Goal: Task Accomplishment & Management: Use online tool/utility

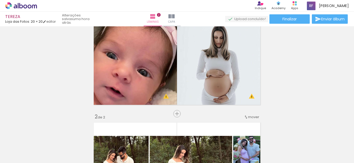
scroll to position [26, 0]
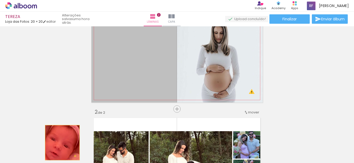
drag, startPoint x: 132, startPoint y: 62, endPoint x: 60, endPoint y: 142, distance: 108.0
click at [60, 142] on quentale-workspace at bounding box center [177, 81] width 354 height 163
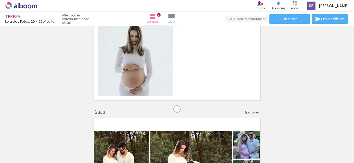
drag, startPoint x: 209, startPoint y: 67, endPoint x: 106, endPoint y: 151, distance: 132.9
click at [106, 151] on quentale-workspace at bounding box center [177, 81] width 354 height 163
click at [43, 138] on div at bounding box center [52, 145] width 24 height 26
click at [43, 133] on iron-icon at bounding box center [40, 134] width 5 height 5
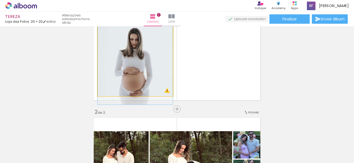
drag, startPoint x: 127, startPoint y: 54, endPoint x: 126, endPoint y: 46, distance: 7.8
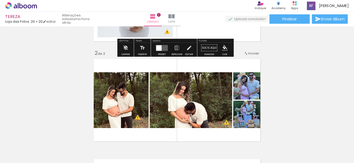
scroll to position [104, 0]
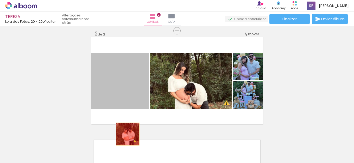
drag, startPoint x: 121, startPoint y: 75, endPoint x: 165, endPoint y: 67, distance: 44.7
click at [125, 140] on quentale-workspace at bounding box center [177, 81] width 354 height 163
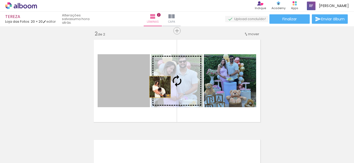
drag, startPoint x: 165, startPoint y: 67, endPoint x: 165, endPoint y: 160, distance: 93.1
click at [165, 160] on quentale-workspace at bounding box center [177, 81] width 354 height 163
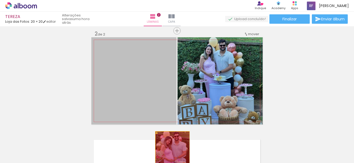
drag, startPoint x: 165, startPoint y: 62, endPoint x: 212, endPoint y: 59, distance: 46.7
click at [170, 149] on quentale-workspace at bounding box center [177, 81] width 354 height 163
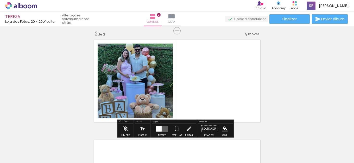
drag, startPoint x: 221, startPoint y: 53, endPoint x: 217, endPoint y: 134, distance: 81.3
click at [217, 134] on quentale-workspace at bounding box center [177, 81] width 354 height 163
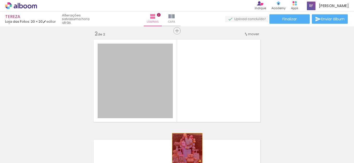
drag, startPoint x: 141, startPoint y: 63, endPoint x: 187, endPoint y: 151, distance: 98.9
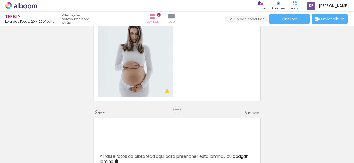
scroll to position [0, 0]
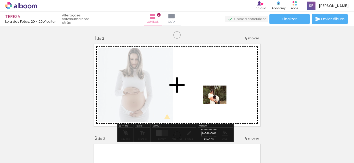
drag, startPoint x: 83, startPoint y: 151, endPoint x: 219, endPoint y: 101, distance: 144.9
click at [219, 101] on quentale-workspace at bounding box center [177, 81] width 354 height 163
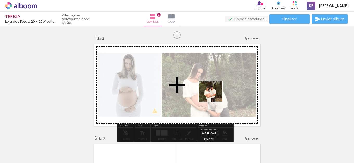
drag, startPoint x: 119, startPoint y: 148, endPoint x: 231, endPoint y: 85, distance: 128.6
click at [231, 85] on quentale-workspace at bounding box center [177, 81] width 354 height 163
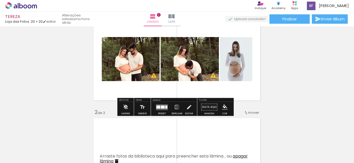
scroll to position [26, 0]
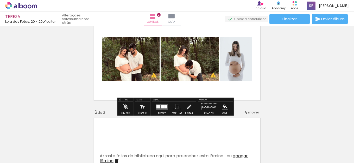
click at [156, 106] on quentale-layouter at bounding box center [162, 107] width 12 height 6
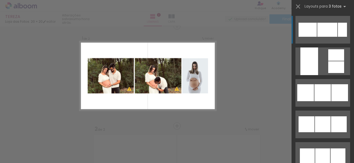
scroll to position [7, 0]
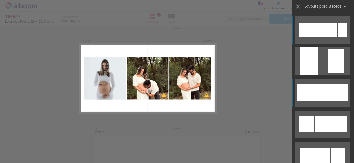
click at [321, 95] on div at bounding box center [322, 92] width 16 height 17
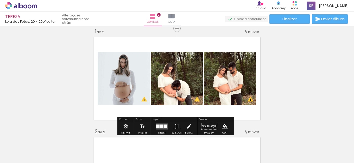
click at [161, 128] on quentale-layouter at bounding box center [162, 126] width 12 height 6
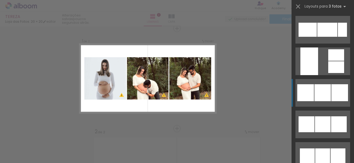
scroll to position [0, 0]
click at [293, 4] on div "Layouts para 3 fotos Procurando layouts para mais de 3 fotos? É só colocar mais…" at bounding box center [322, 6] width 62 height 13
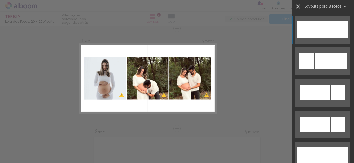
click at [294, 5] on iron-icon at bounding box center [297, 6] width 7 height 7
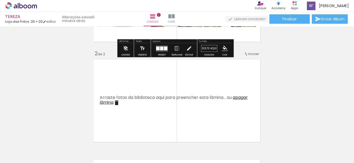
scroll to position [85, 0]
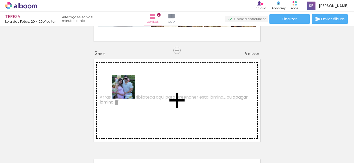
drag, startPoint x: 151, startPoint y: 145, endPoint x: 127, endPoint y: 91, distance: 59.7
click at [127, 91] on quentale-workspace at bounding box center [177, 81] width 354 height 163
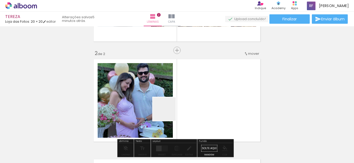
drag, startPoint x: 174, startPoint y: 144, endPoint x: 172, endPoint y: 157, distance: 12.9
click at [161, 78] on quentale-workspace at bounding box center [177, 81] width 354 height 163
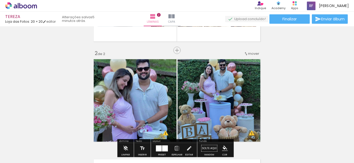
click at [309, 67] on div "Inserir lâmina 1 de 2 Inserir lâmina 2 de 2 O Designbox precisará aumentar a su…" at bounding box center [177, 94] width 354 height 300
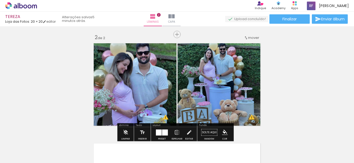
scroll to position [126, 0]
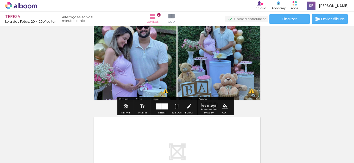
click at [158, 106] on div at bounding box center [159, 106] width 6 height 6
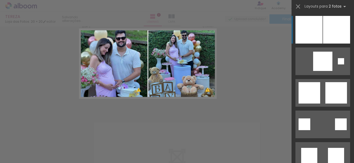
scroll to position [106, 0]
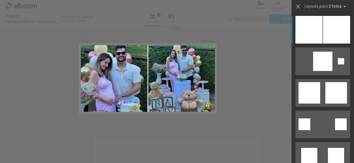
click at [262, 80] on div "Confirmar Cancelar" at bounding box center [177, 76] width 354 height 312
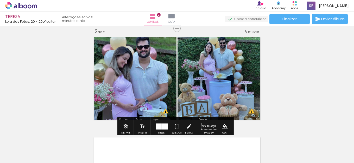
click at [286, 67] on div "Inserir lâmina 1 de 2 Inserir lâmina 2 de 2 O Designbox precisará aumentar a su…" at bounding box center [177, 72] width 354 height 300
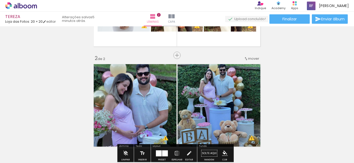
scroll to position [54, 0]
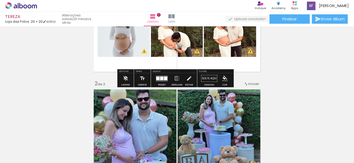
click at [285, 82] on div "Inserir lâmina 1 de 2 Inserir lâmina 2 de 2 O Designbox precisará aumentar a su…" at bounding box center [177, 124] width 354 height 300
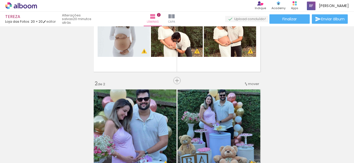
drag, startPoint x: 290, startPoint y: 77, endPoint x: 288, endPoint y: 74, distance: 3.7
click at [290, 76] on div "Inserir lâmina 1 de 2 Inserir lâmina 2 de 2 O Designbox precisará aumentar a su…" at bounding box center [177, 124] width 354 height 300
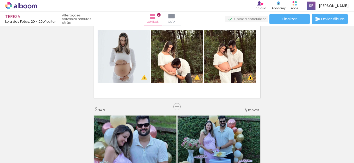
scroll to position [106, 0]
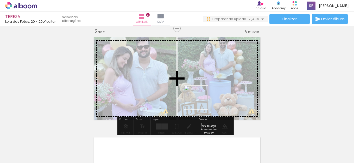
drag, startPoint x: 199, startPoint y: 152, endPoint x: 239, endPoint y: 147, distance: 41.0
click at [200, 80] on quentale-workspace at bounding box center [177, 81] width 354 height 163
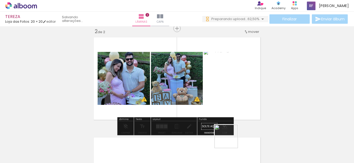
drag, startPoint x: 230, startPoint y: 143, endPoint x: 259, endPoint y: 149, distance: 30.3
click at [212, 73] on quentale-workspace at bounding box center [177, 81] width 354 height 163
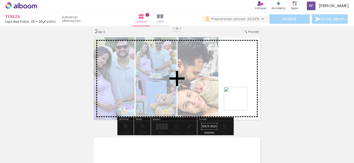
drag, startPoint x: 259, startPoint y: 149, endPoint x: 261, endPoint y: 75, distance: 74.2
click at [226, 73] on quentale-workspace at bounding box center [177, 81] width 354 height 163
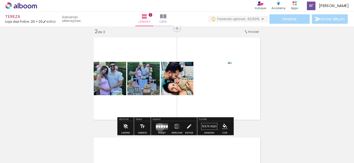
click at [159, 127] on div at bounding box center [159, 126] width 2 height 2
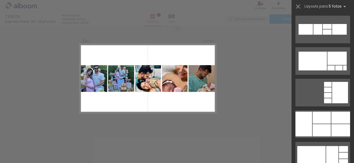
scroll to position [6820, 0]
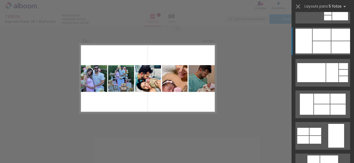
click at [322, 43] on div at bounding box center [321, 47] width 18 height 12
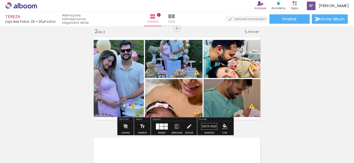
click at [160, 125] on div at bounding box center [161, 124] width 4 height 3
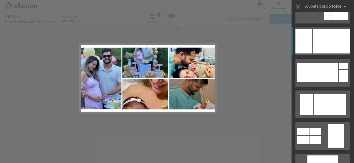
scroll to position [6831, 0]
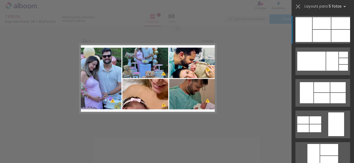
click at [331, 37] on div at bounding box center [340, 36] width 19 height 12
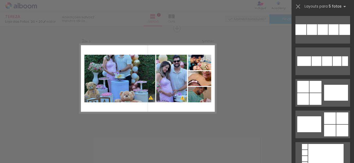
scroll to position [0, 0]
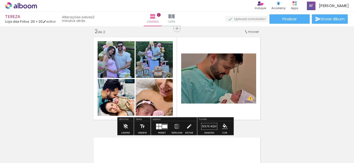
click at [160, 124] on div at bounding box center [160, 124] width 3 height 2
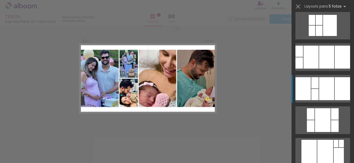
scroll to position [297, 0]
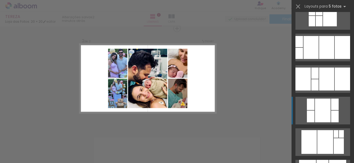
click at [323, 59] on div at bounding box center [326, 47] width 15 height 23
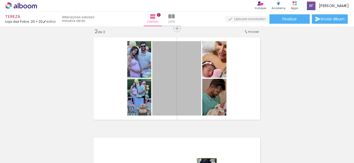
drag, startPoint x: 189, startPoint y: 88, endPoint x: 205, endPoint y: 173, distance: 86.6
click at [205, 162] on html "link( href="../../bower_components/polymer/polymer.html" rel="import" ) picture…" at bounding box center [177, 81] width 354 height 163
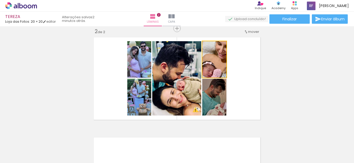
drag, startPoint x: 211, startPoint y: 60, endPoint x: 224, endPoint y: 157, distance: 98.4
click at [224, 157] on quentale-workspace at bounding box center [177, 81] width 354 height 163
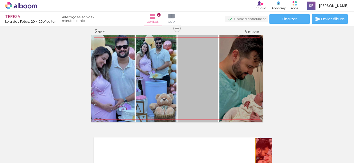
drag, startPoint x: 214, startPoint y: 100, endPoint x: 261, endPoint y: 155, distance: 72.4
click at [261, 155] on quentale-workspace at bounding box center [177, 81] width 354 height 163
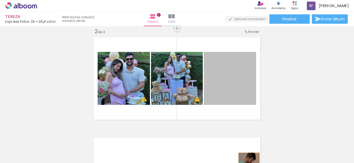
drag, startPoint x: 231, startPoint y: 74, endPoint x: 247, endPoint y: 169, distance: 95.7
click at [247, 162] on html "link( href="../../bower_components/polymer/polymer.html" rel="import" ) picture…" at bounding box center [177, 81] width 354 height 163
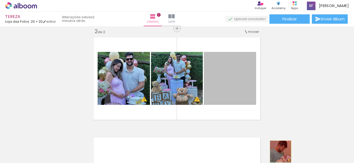
drag, startPoint x: 242, startPoint y: 76, endPoint x: 277, endPoint y: 151, distance: 83.1
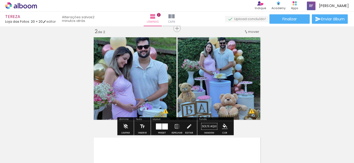
click at [340, 83] on div "Inserir lâmina 1 de 2 Inserir lâmina 2 de 2 O Designbox precisará aumentar a su…" at bounding box center [177, 72] width 354 height 300
click at [165, 125] on div at bounding box center [165, 126] width 6 height 6
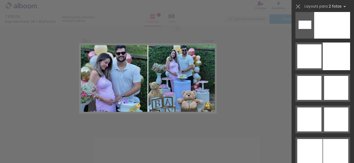
scroll to position [2445, 0]
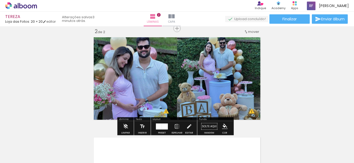
click at [270, 55] on div "Inserir lâmina 1 de 2 Inserir lâmina 2 de 2 O Designbox precisará aumentar a su…" at bounding box center [177, 72] width 354 height 300
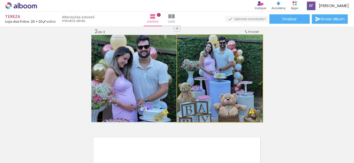
click at [177, 69] on quentale-photo at bounding box center [220, 78] width 86 height 87
click at [233, 66] on quentale-photo at bounding box center [220, 78] width 86 height 87
drag, startPoint x: 219, startPoint y: 74, endPoint x: 221, endPoint y: 84, distance: 10.4
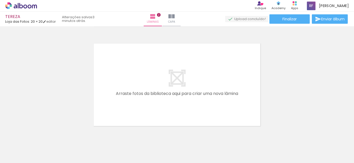
scroll to position [213, 0]
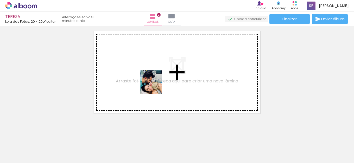
drag, startPoint x: 200, startPoint y: 152, endPoint x: 210, endPoint y: 138, distance: 17.1
click at [152, 83] on quentale-workspace at bounding box center [177, 81] width 354 height 163
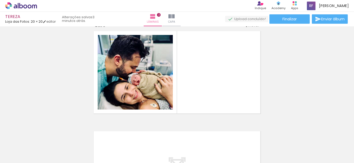
scroll to position [206, 0]
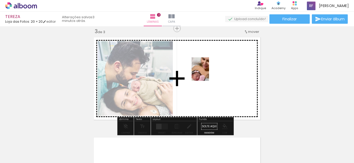
drag, startPoint x: 233, startPoint y: 150, endPoint x: 207, endPoint y: 72, distance: 81.9
click at [207, 72] on quentale-workspace at bounding box center [177, 81] width 354 height 163
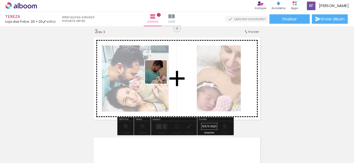
drag, startPoint x: 261, startPoint y: 146, endPoint x: 161, endPoint y: 76, distance: 123.1
click at [161, 76] on quentale-workspace at bounding box center [177, 81] width 354 height 163
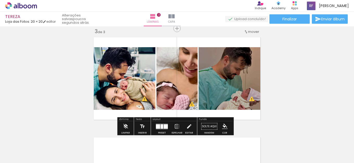
click at [342, 75] on div "Inserir lâmina 1 de 3 Inserir lâmina 2 de 3 Inserir lâmina 3 de 3 O Designbox p…" at bounding box center [177, 22] width 354 height 400
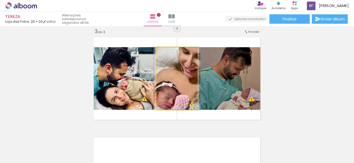
click at [190, 83] on quentale-photo at bounding box center [176, 78] width 41 height 62
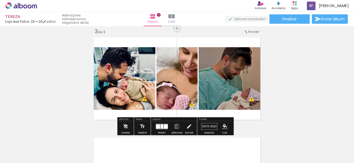
click at [190, 83] on quentale-photo at bounding box center [176, 78] width 41 height 62
click at [164, 127] on div at bounding box center [166, 126] width 4 height 4
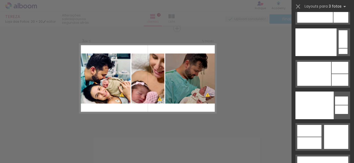
scroll to position [6712, 0]
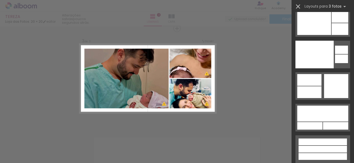
click at [297, 5] on iron-icon at bounding box center [297, 6] width 7 height 7
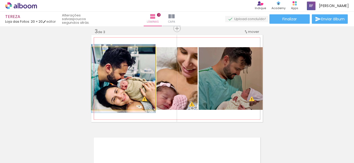
click at [131, 84] on quentale-photo at bounding box center [123, 78] width 64 height 62
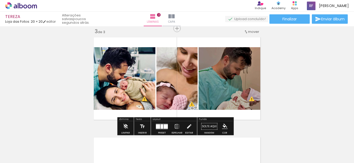
click at [147, 80] on quentale-photo at bounding box center [123, 78] width 64 height 62
click at [186, 124] on iron-icon at bounding box center [189, 126] width 6 height 10
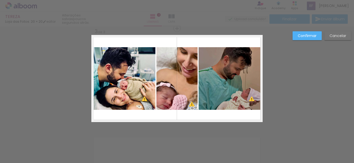
click at [142, 84] on quentale-photo at bounding box center [123, 78] width 64 height 62
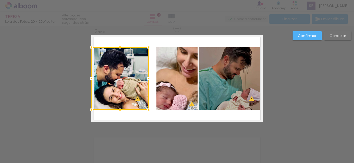
drag, startPoint x: 154, startPoint y: 78, endPoint x: 147, endPoint y: 80, distance: 7.1
click at [147, 80] on div at bounding box center [148, 78] width 10 height 10
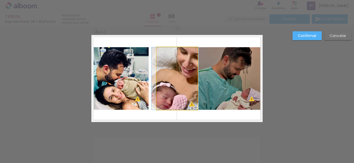
click at [158, 82] on quentale-photo at bounding box center [176, 78] width 41 height 62
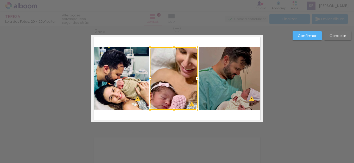
drag, startPoint x: 154, startPoint y: 78, endPoint x: 148, endPoint y: 78, distance: 6.5
click at [148, 78] on div at bounding box center [150, 78] width 10 height 10
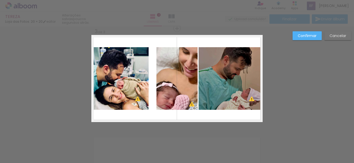
click at [161, 79] on quentale-photo at bounding box center [176, 78] width 41 height 62
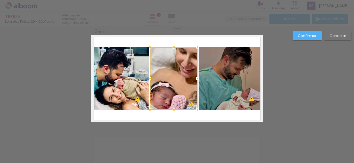
drag, startPoint x: 153, startPoint y: 77, endPoint x: 146, endPoint y: 78, distance: 6.6
click at [146, 78] on div at bounding box center [150, 78] width 10 height 10
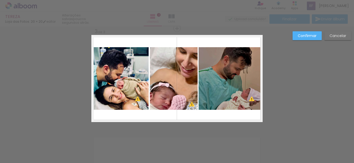
click at [306, 31] on paper-button "Confirmar" at bounding box center [306, 35] width 29 height 9
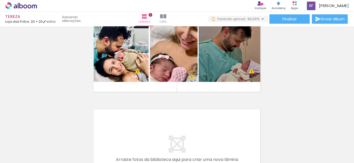
scroll to position [260, 0]
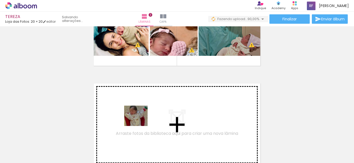
drag, startPoint x: 290, startPoint y: 145, endPoint x: 324, endPoint y: 140, distance: 33.9
click at [133, 118] on quentale-workspace at bounding box center [177, 81] width 354 height 163
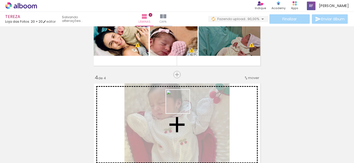
scroll to position [306, 0]
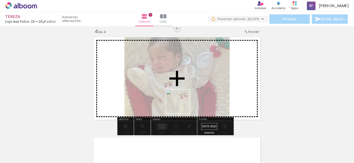
drag, startPoint x: 246, startPoint y: 115, endPoint x: 182, endPoint y: 105, distance: 64.7
click at [182, 105] on quentale-workspace at bounding box center [177, 81] width 354 height 163
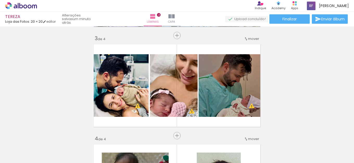
scroll to position [208, 0]
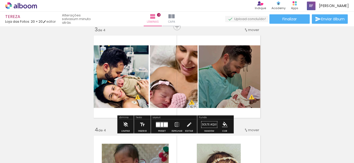
click at [293, 96] on div "Inserir lâmina 1 de 4 Inserir lâmina 2 de 4 Inserir lâmina 3 de 4 Inserir lâmin…" at bounding box center [177, 70] width 354 height 500
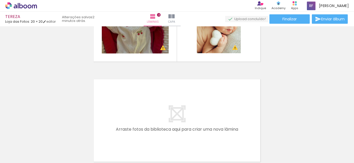
scroll to position [0, 40]
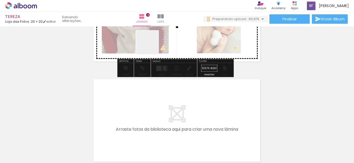
drag, startPoint x: 215, startPoint y: 79, endPoint x: 152, endPoint y: 46, distance: 71.0
click at [152, 46] on quentale-workspace at bounding box center [177, 81] width 354 height 163
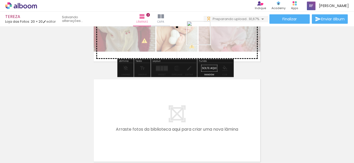
drag, startPoint x: 251, startPoint y: 59, endPoint x: 353, endPoint y: 104, distance: 112.3
click at [203, 37] on quentale-workspace at bounding box center [177, 81] width 354 height 163
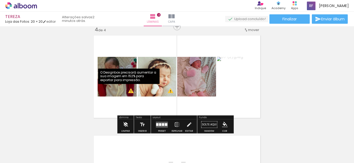
scroll to position [338, 0]
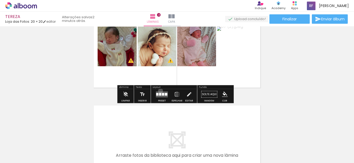
click at [159, 91] on div at bounding box center [162, 94] width 14 height 10
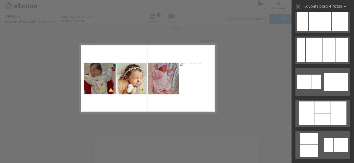
scroll to position [373, 0]
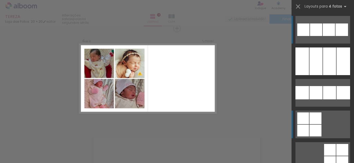
click at [314, 75] on div at bounding box center [315, 61] width 13 height 28
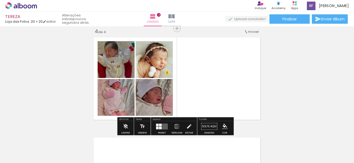
click at [187, 127] on iron-icon at bounding box center [189, 126] width 6 height 10
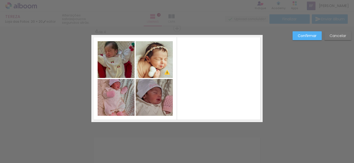
click at [213, 84] on quentale-layouter at bounding box center [176, 78] width 171 height 87
click at [171, 57] on div at bounding box center [174, 78] width 48 height 62
click at [0, 0] on slot "Confirmar" at bounding box center [0, 0] width 0 height 0
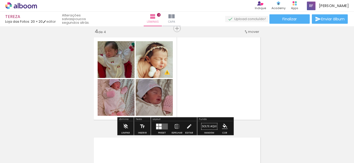
click at [164, 124] on quentale-layouter at bounding box center [162, 126] width 12 height 6
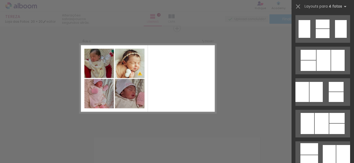
scroll to position [4786, 0]
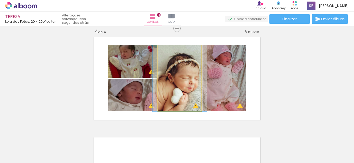
click at [168, 88] on quentale-photo at bounding box center [179, 78] width 43 height 66
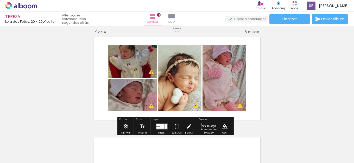
click at [132, 66] on quentale-photo at bounding box center [132, 61] width 49 height 32
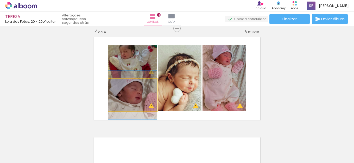
click at [132, 102] on quentale-photo at bounding box center [132, 95] width 49 height 33
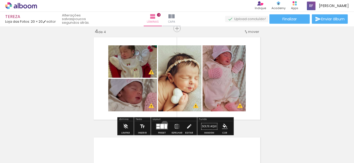
click at [164, 124] on div at bounding box center [165, 126] width 3 height 5
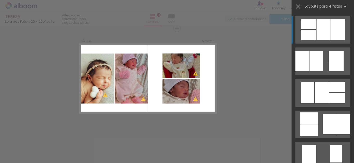
scroll to position [3820, 0]
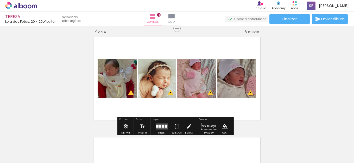
scroll to position [0, 0]
click at [206, 82] on quentale-photo at bounding box center [196, 79] width 39 height 40
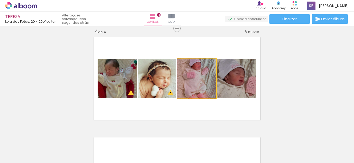
click at [205, 84] on quentale-photo at bounding box center [196, 79] width 39 height 40
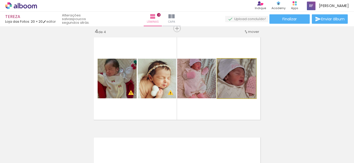
click at [243, 81] on quentale-photo at bounding box center [236, 79] width 39 height 40
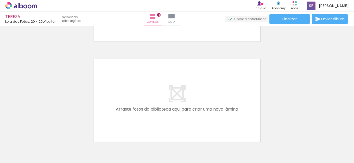
scroll to position [0, 69]
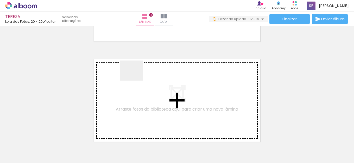
drag, startPoint x: 331, startPoint y: 151, endPoint x: 135, endPoint y: 86, distance: 206.1
click at [135, 86] on quentale-workspace at bounding box center [177, 81] width 354 height 163
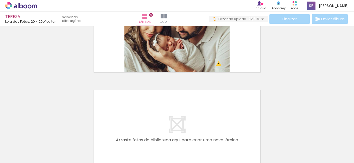
scroll to position [458, 0]
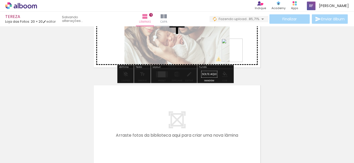
drag, startPoint x: 334, startPoint y: 145, endPoint x: 71, endPoint y: 156, distance: 263.3
click at [238, 54] on quentale-workspace at bounding box center [177, 81] width 354 height 163
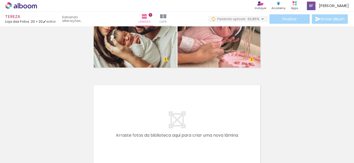
scroll to position [0, 127]
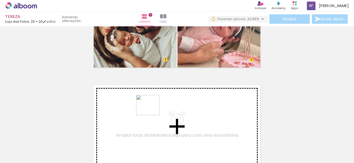
drag, startPoint x: 345, startPoint y: 147, endPoint x: 134, endPoint y: 112, distance: 214.1
click at [134, 112] on quentale-workspace at bounding box center [177, 81] width 354 height 163
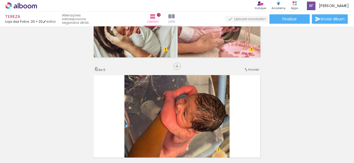
scroll to position [520, 0]
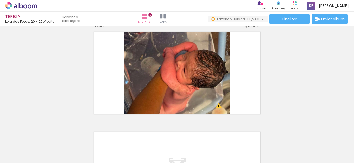
scroll to position [0, 186]
click at [311, 147] on div at bounding box center [303, 145] width 15 height 26
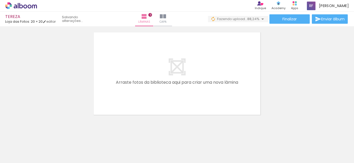
scroll to position [616, 0]
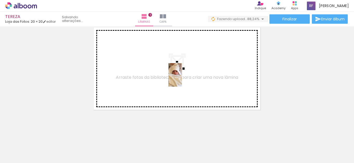
drag, startPoint x: 288, startPoint y: 137, endPoint x: 186, endPoint y: 73, distance: 120.4
click at [184, 78] on quentale-workspace at bounding box center [177, 81] width 354 height 163
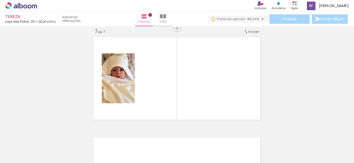
scroll to position [684, 0]
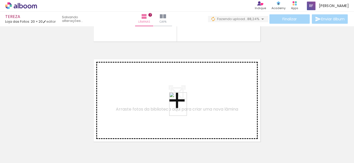
drag, startPoint x: 333, startPoint y: 150, endPoint x: 309, endPoint y: 86, distance: 68.3
click at [176, 104] on quentale-workspace at bounding box center [177, 81] width 354 height 163
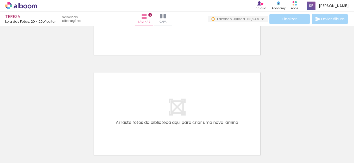
scroll to position [758, 0]
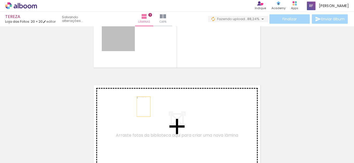
drag, startPoint x: 124, startPoint y: 46, endPoint x: 141, endPoint y: 106, distance: 63.3
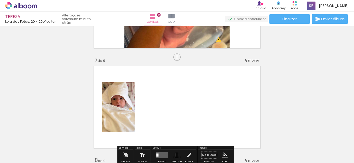
scroll to position [572, 0]
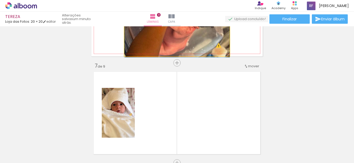
drag, startPoint x: 177, startPoint y: 36, endPoint x: 144, endPoint y: 35, distance: 33.3
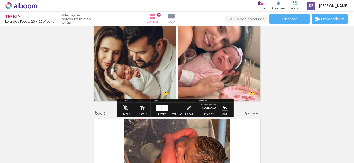
scroll to position [415, 0]
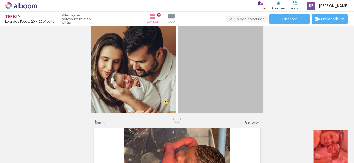
drag, startPoint x: 223, startPoint y: 58, endPoint x: 325, endPoint y: 64, distance: 101.4
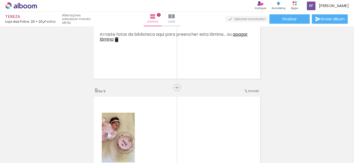
scroll to position [780, 0]
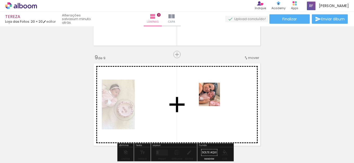
drag, startPoint x: 254, startPoint y: 148, endPoint x: 214, endPoint y: 98, distance: 63.7
click at [214, 98] on quentale-workspace at bounding box center [177, 81] width 354 height 163
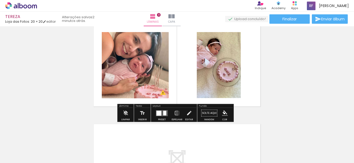
scroll to position [832, 0]
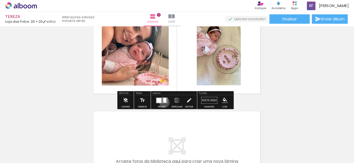
click at [163, 102] on div at bounding box center [164, 100] width 3 height 5
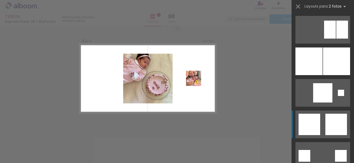
scroll to position [468, 0]
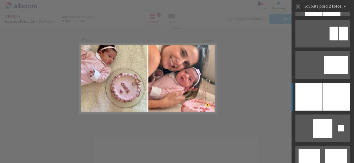
click at [347, 88] on div at bounding box center [336, 97] width 27 height 28
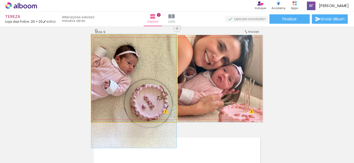
drag, startPoint x: 143, startPoint y: 70, endPoint x: 145, endPoint y: 83, distance: 12.7
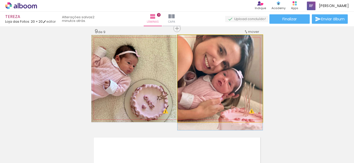
drag, startPoint x: 224, startPoint y: 86, endPoint x: 225, endPoint y: 96, distance: 9.6
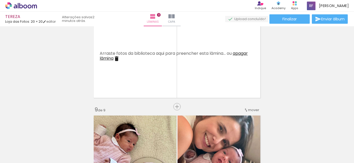
scroll to position [702, 0]
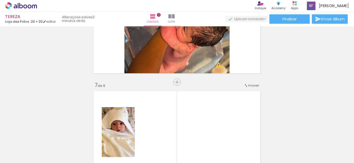
scroll to position [546, 0]
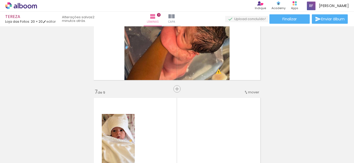
drag, startPoint x: 272, startPoint y: 143, endPoint x: 273, endPoint y: 146, distance: 3.9
type paper-slider "200"
click at [273, 150] on quentale-workspace at bounding box center [177, 81] width 354 height 163
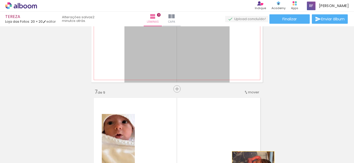
drag, startPoint x: 199, startPoint y: 48, endPoint x: 157, endPoint y: 119, distance: 81.7
click at [251, 162] on html "link( href="../../bower_components/polymer/polymer.html" rel="import" ) picture…" at bounding box center [177, 81] width 354 height 163
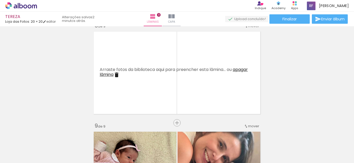
scroll to position [676, 0]
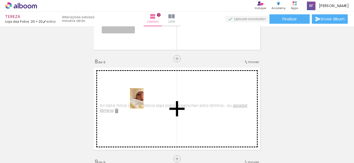
drag, startPoint x: 116, startPoint y: 29, endPoint x: 135, endPoint y: 98, distance: 71.9
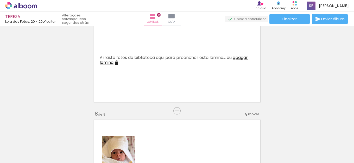
scroll to position [572, 0]
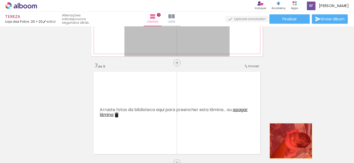
drag, startPoint x: 196, startPoint y: 39, endPoint x: 283, endPoint y: 149, distance: 140.3
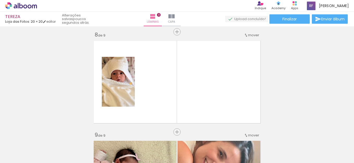
scroll to position [754, 0]
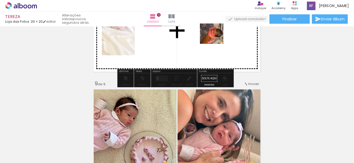
drag, startPoint x: 277, startPoint y: 144, endPoint x: 215, endPoint y: 39, distance: 122.2
click at [215, 39] on quentale-workspace at bounding box center [177, 81] width 354 height 163
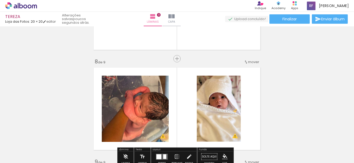
scroll to position [728, 0]
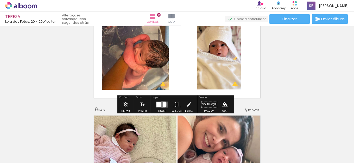
click at [163, 104] on div at bounding box center [164, 104] width 3 height 5
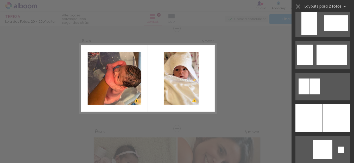
scroll to position [532, 0]
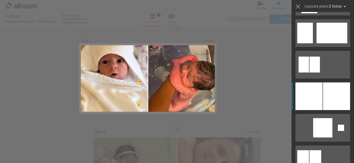
click at [343, 93] on div at bounding box center [336, 96] width 27 height 28
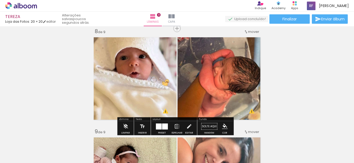
click at [174, 127] on iron-icon at bounding box center [177, 126] width 6 height 10
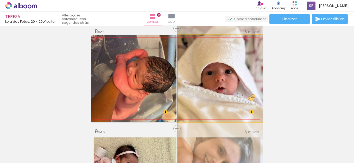
drag, startPoint x: 231, startPoint y: 86, endPoint x: 232, endPoint y: 101, distance: 15.1
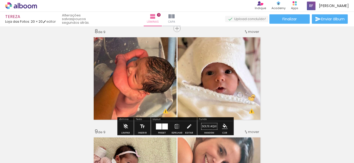
click at [174, 126] on iron-icon at bounding box center [177, 126] width 6 height 10
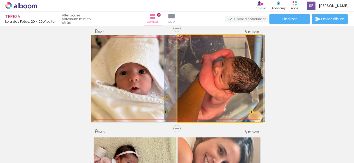
drag, startPoint x: 215, startPoint y: 97, endPoint x: 216, endPoint y: 85, distance: 12.0
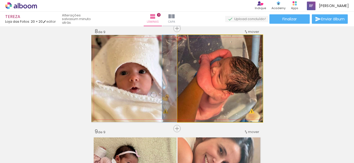
drag, startPoint x: 220, startPoint y: 84, endPoint x: 217, endPoint y: 75, distance: 10.0
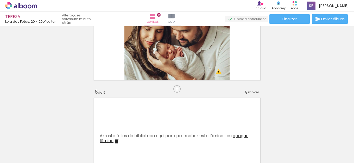
scroll to position [394, 0]
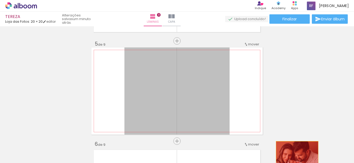
drag, startPoint x: 178, startPoint y: 91, endPoint x: 295, endPoint y: 159, distance: 135.6
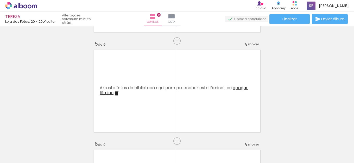
click at [305, 89] on div "Inserir lâmina 1 de 9 Inserir lâmina 2 de 9 Inserir lâmina 3 de 9 Inserir lâmin…" at bounding box center [177, 133] width 354 height 999
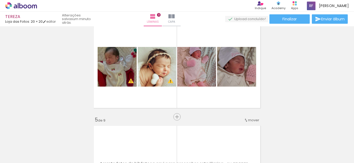
scroll to position [316, 0]
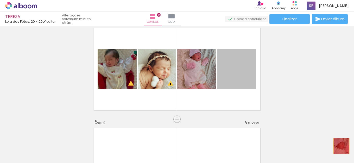
drag, startPoint x: 248, startPoint y: 75, endPoint x: 326, endPoint y: 150, distance: 108.6
click at [343, 162] on html "link( href="../../bower_components/polymer/polymer.html" rel="import" ) picture…" at bounding box center [177, 81] width 354 height 163
drag, startPoint x: 239, startPoint y: 72, endPoint x: 302, endPoint y: 173, distance: 118.5
click at [302, 162] on html "link( href="../../bower_components/polymer/polymer.html" rel="import" ) picture…" at bounding box center [177, 81] width 354 height 163
drag, startPoint x: 242, startPoint y: 67, endPoint x: 261, endPoint y: 173, distance: 107.4
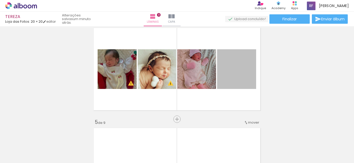
click at [261, 162] on html "link( href="../../bower_components/polymer/polymer.html" rel="import" ) picture…" at bounding box center [177, 81] width 354 height 163
drag, startPoint x: 239, startPoint y: 77, endPoint x: 286, endPoint y: 158, distance: 93.5
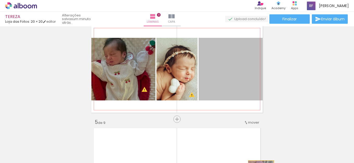
drag, startPoint x: 199, startPoint y: 73, endPoint x: 259, endPoint y: 173, distance: 116.4
click at [259, 162] on html "link( href="../../bower_components/polymer/polymer.html" rel="import" ) picture…" at bounding box center [177, 81] width 354 height 163
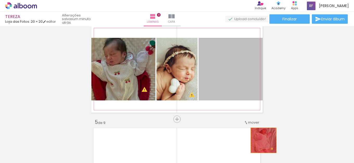
drag, startPoint x: 235, startPoint y: 61, endPoint x: 306, endPoint y: 74, distance: 72.8
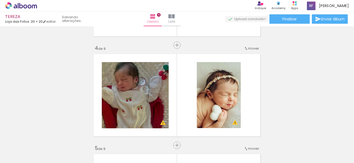
scroll to position [342, 0]
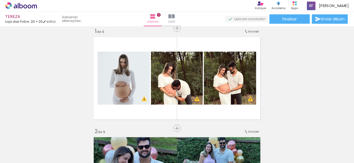
scroll to position [0, 0]
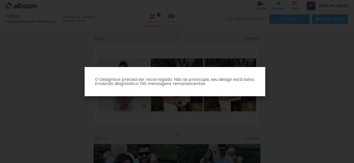
click at [300, 70] on iron-overlay-backdrop at bounding box center [177, 81] width 354 height 163
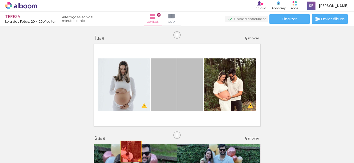
drag, startPoint x: 175, startPoint y: 82, endPoint x: 129, endPoint y: 151, distance: 82.7
click at [129, 151] on quentale-workspace at bounding box center [177, 81] width 354 height 163
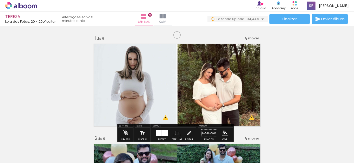
scroll to position [26, 0]
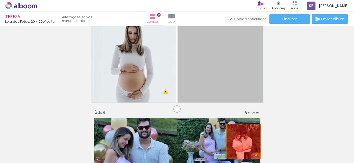
drag, startPoint x: 239, startPoint y: 55, endPoint x: 143, endPoint y: 141, distance: 128.8
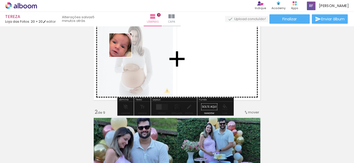
drag, startPoint x: 60, startPoint y: 142, endPoint x: 125, endPoint y: 49, distance: 114.0
click at [125, 49] on quentale-workspace at bounding box center [177, 81] width 354 height 163
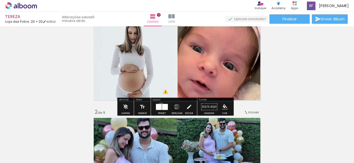
click at [160, 106] on div at bounding box center [159, 107] width 6 height 6
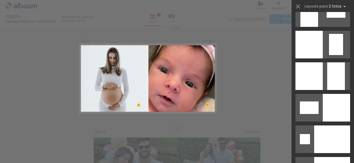
scroll to position [2281, 0]
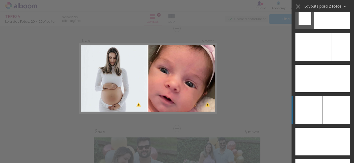
drag, startPoint x: 328, startPoint y: 85, endPoint x: 332, endPoint y: 111, distance: 25.9
click at [0, 0] on slot at bounding box center [0, 0] width 0 height 0
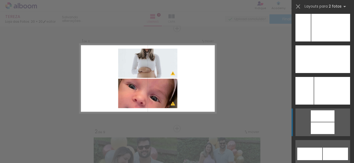
scroll to position [2385, 0]
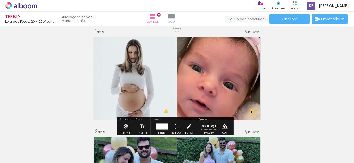
click at [178, 126] on iron-icon at bounding box center [177, 126] width 6 height 10
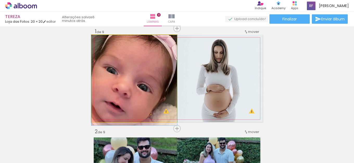
drag, startPoint x: 138, startPoint y: 89, endPoint x: 141, endPoint y: 103, distance: 14.6
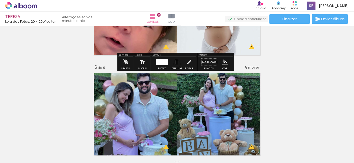
scroll to position [82, 0]
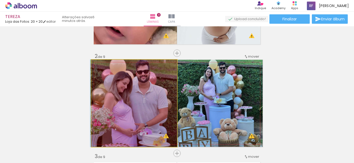
drag, startPoint x: 153, startPoint y: 92, endPoint x: 146, endPoint y: 149, distance: 56.9
click at [146, 149] on quentale-workspace at bounding box center [177, 81] width 354 height 163
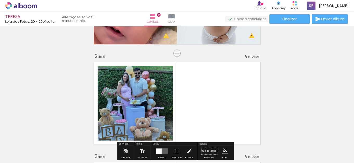
click at [147, 90] on quentale-photo at bounding box center [135, 103] width 75 height 74
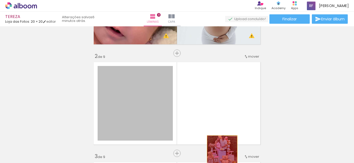
drag, startPoint x: 140, startPoint y: 86, endPoint x: 238, endPoint y: 157, distance: 121.0
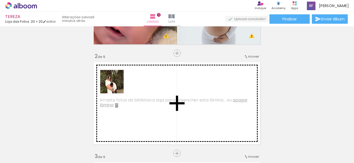
drag, startPoint x: 108, startPoint y: 150, endPoint x: 149, endPoint y: 149, distance: 40.3
click at [116, 84] on quentale-workspace at bounding box center [177, 81] width 354 height 163
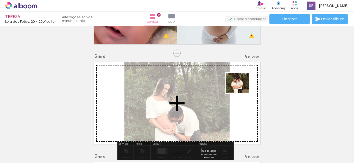
drag, startPoint x: 146, startPoint y: 147, endPoint x: 244, endPoint y: 102, distance: 108.2
click at [244, 102] on quentale-workspace at bounding box center [177, 81] width 354 height 163
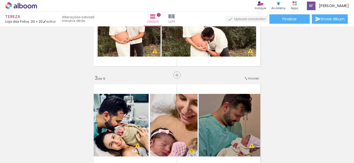
scroll to position [134, 0]
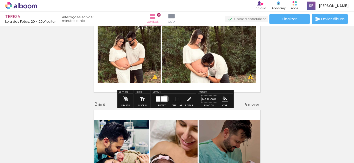
click at [164, 98] on div at bounding box center [164, 98] width 7 height 5
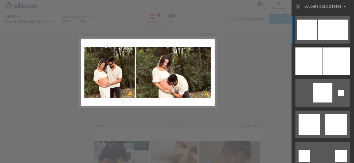
scroll to position [106, 0]
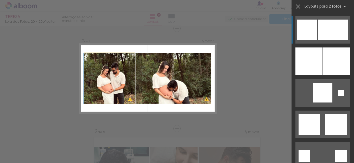
drag, startPoint x: 108, startPoint y: 80, endPoint x: 113, endPoint y: 71, distance: 10.4
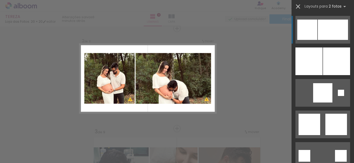
click at [298, 3] on iron-icon at bounding box center [297, 6] width 7 height 7
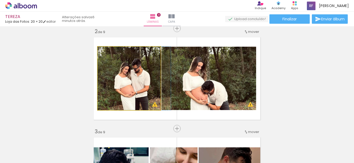
click at [123, 67] on quentale-photo at bounding box center [129, 78] width 63 height 63
drag, startPoint x: 126, startPoint y: 88, endPoint x: 132, endPoint y: 88, distance: 6.0
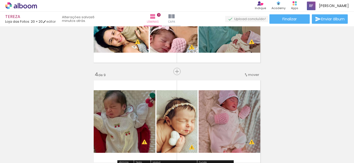
scroll to position [236, 0]
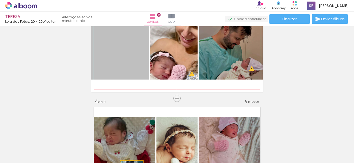
drag, startPoint x: 99, startPoint y: 45, endPoint x: 144, endPoint y: 121, distance: 88.5
click at [132, 162] on html "link( href="../../bower_components/polymer/polymer.html" rel="import" ) picture…" at bounding box center [177, 81] width 354 height 163
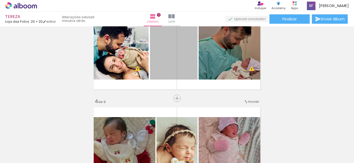
drag, startPoint x: 161, startPoint y: 41, endPoint x: 175, endPoint y: 154, distance: 114.3
click at [182, 162] on html "link( href="../../bower_components/polymer/polymer.html" rel="import" ) picture…" at bounding box center [177, 81] width 354 height 163
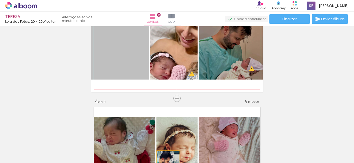
drag, startPoint x: 112, startPoint y: 43, endPoint x: 183, endPoint y: 143, distance: 122.3
click at [186, 162] on html "link( href="../../bower_components/polymer/polymer.html" rel="import" ) picture…" at bounding box center [177, 81] width 354 height 163
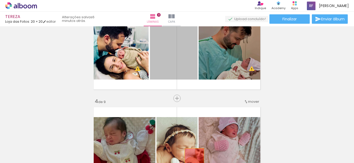
drag, startPoint x: 175, startPoint y: 86, endPoint x: 142, endPoint y: 72, distance: 36.0
click at [190, 153] on quentale-workspace at bounding box center [177, 81] width 354 height 163
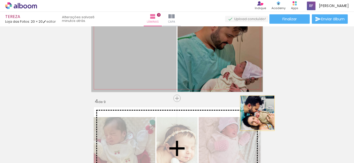
drag, startPoint x: 115, startPoint y: 58, endPoint x: 258, endPoint y: 145, distance: 167.9
click at [258, 145] on quentale-workspace at bounding box center [177, 81] width 354 height 163
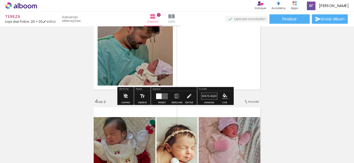
drag, startPoint x: 296, startPoint y: 110, endPoint x: 240, endPoint y: 116, distance: 56.0
click at [284, 132] on quentale-workspace at bounding box center [177, 81] width 354 height 163
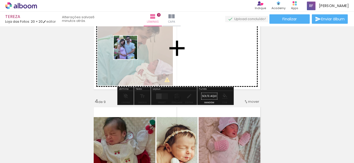
drag, startPoint x: 171, startPoint y: 147, endPoint x: 129, endPoint y: 51, distance: 104.1
click at [129, 51] on quentale-workspace at bounding box center [177, 81] width 354 height 163
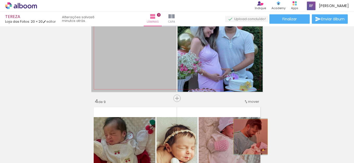
drag, startPoint x: 156, startPoint y: 47, endPoint x: 290, endPoint y: 166, distance: 179.3
click at [290, 162] on html "link( href="../../bower_components/polymer/polymer.html" rel="import" ) picture…" at bounding box center [177, 81] width 354 height 163
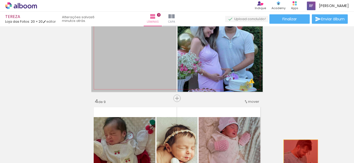
drag, startPoint x: 222, startPoint y: 53, endPoint x: 235, endPoint y: 152, distance: 100.0
click at [296, 157] on quentale-workspace at bounding box center [177, 81] width 354 height 163
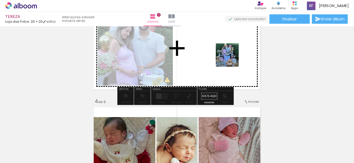
drag, startPoint x: 201, startPoint y: 152, endPoint x: 312, endPoint y: 76, distance: 134.3
click at [233, 55] on quentale-workspace at bounding box center [177, 81] width 354 height 163
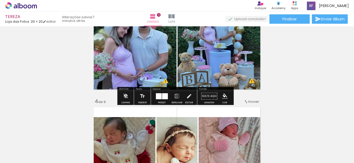
click at [160, 96] on div at bounding box center [159, 96] width 6 height 6
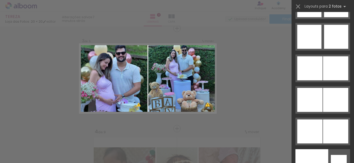
scroll to position [2604, 0]
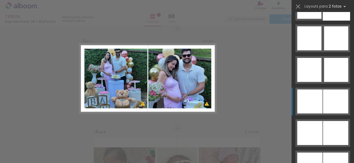
click at [330, 109] on div at bounding box center [335, 101] width 25 height 24
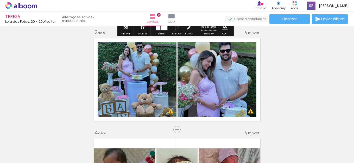
scroll to position [206, 0]
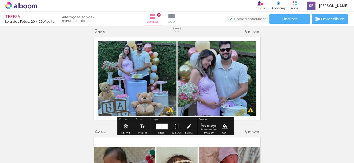
click at [177, 126] on iron-icon at bounding box center [177, 126] width 6 height 10
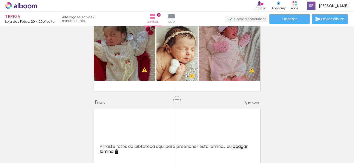
scroll to position [336, 0]
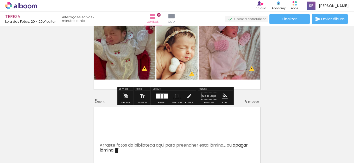
click at [143, 62] on quentale-photo at bounding box center [123, 48] width 64 height 62
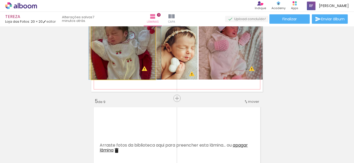
drag, startPoint x: 142, startPoint y: 60, endPoint x: 150, endPoint y: 71, distance: 13.2
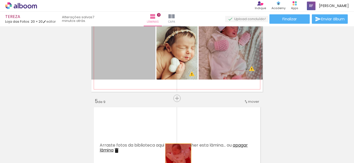
drag, startPoint x: 129, startPoint y: 55, endPoint x: 308, endPoint y: 43, distance: 179.6
click at [237, 157] on quentale-workspace at bounding box center [177, 81] width 354 height 163
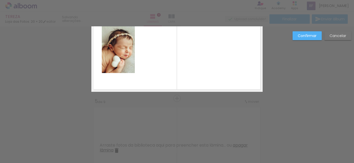
click at [308, 44] on div "Confirmar Cancelar" at bounding box center [320, 37] width 61 height 13
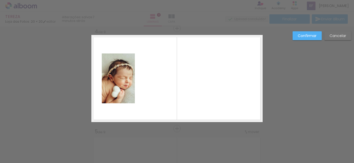
drag, startPoint x: 187, startPoint y: 55, endPoint x: 156, endPoint y: 63, distance: 31.4
click at [186, 55] on quentale-layouter at bounding box center [176, 78] width 171 height 87
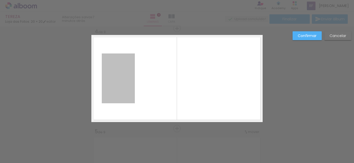
drag, startPoint x: 119, startPoint y: 79, endPoint x: 307, endPoint y: 173, distance: 209.9
click at [307, 162] on html "link( href="../../bower_components/polymer/polymer.html" rel="import" ) picture…" at bounding box center [177, 81] width 354 height 163
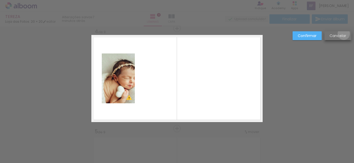
click at [0, 0] on slot "Cancelar" at bounding box center [0, 0] width 0 height 0
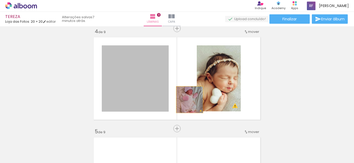
drag, startPoint x: 178, startPoint y: 81, endPoint x: 213, endPoint y: 172, distance: 97.3
click at [213, 162] on html "link( href="../../bower_components/polymer/polymer.html" rel="import" ) picture…" at bounding box center [177, 81] width 354 height 163
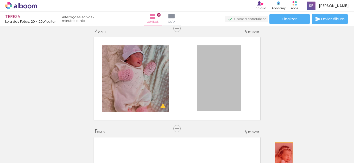
drag, startPoint x: 231, startPoint y: 92, endPoint x: 183, endPoint y: 107, distance: 49.9
click at [324, 153] on quentale-workspace at bounding box center [177, 81] width 354 height 163
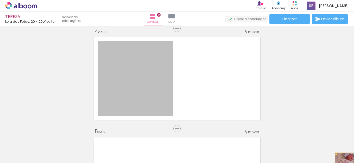
drag, startPoint x: 151, startPoint y: 88, endPoint x: 349, endPoint y: 166, distance: 213.2
click at [349, 162] on html "link( href="../../bower_components/polymer/polymer.html" rel="import" ) picture…" at bounding box center [177, 81] width 354 height 163
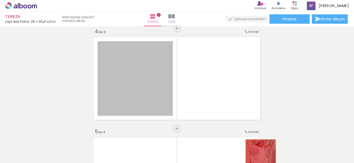
drag, startPoint x: 122, startPoint y: 84, endPoint x: 258, endPoint y: 155, distance: 153.5
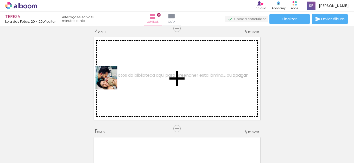
drag, startPoint x: 233, startPoint y: 153, endPoint x: 110, endPoint y: 82, distance: 142.3
click at [110, 82] on quentale-workspace at bounding box center [177, 81] width 354 height 163
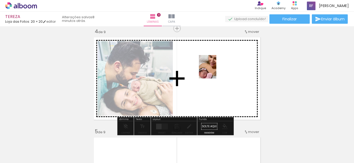
drag, startPoint x: 267, startPoint y: 149, endPoint x: 214, endPoint y: 71, distance: 94.4
click at [214, 71] on quentale-workspace at bounding box center [177, 81] width 354 height 163
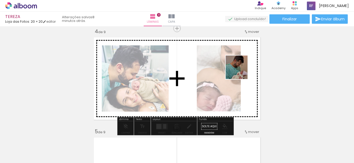
drag, startPoint x: 294, startPoint y: 151, endPoint x: 234, endPoint y: 69, distance: 101.4
click at [234, 69] on quentale-workspace at bounding box center [177, 81] width 354 height 163
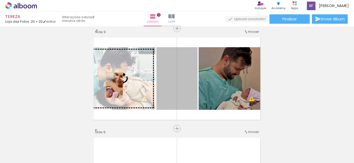
drag, startPoint x: 185, startPoint y: 92, endPoint x: 112, endPoint y: 85, distance: 74.2
click at [0, 0] on slot at bounding box center [0, 0] width 0 height 0
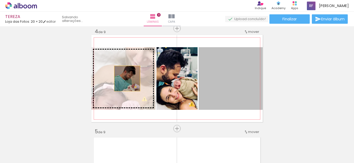
drag, startPoint x: 219, startPoint y: 86, endPoint x: 124, endPoint y: 78, distance: 95.0
click at [0, 0] on slot at bounding box center [0, 0] width 0 height 0
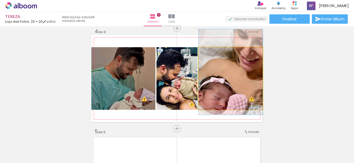
drag, startPoint x: 235, startPoint y: 86, endPoint x: 234, endPoint y: 80, distance: 6.5
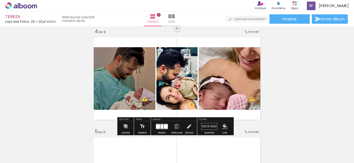
click at [160, 121] on div at bounding box center [162, 126] width 14 height 10
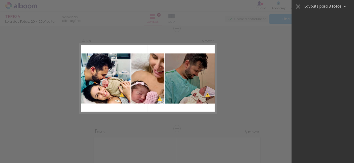
scroll to position [0, 0]
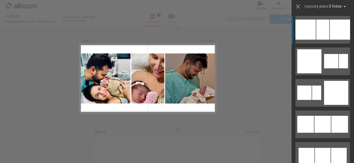
click at [324, 116] on div at bounding box center [322, 124] width 16 height 17
click at [318, 116] on div at bounding box center [322, 124] width 16 height 17
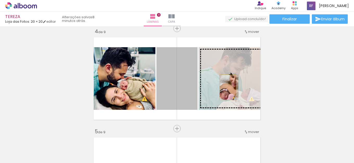
drag, startPoint x: 177, startPoint y: 93, endPoint x: 226, endPoint y: 87, distance: 48.5
click at [0, 0] on slot at bounding box center [0, 0] width 0 height 0
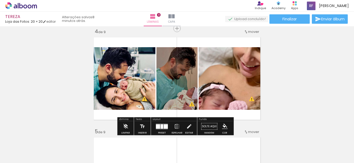
click at [164, 124] on div at bounding box center [166, 126] width 4 height 4
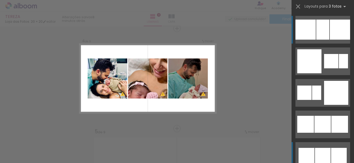
click at [339, 68] on div at bounding box center [343, 61] width 9 height 14
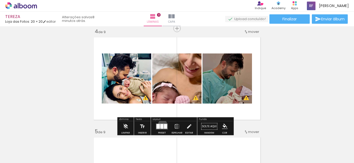
click at [161, 124] on div at bounding box center [161, 126] width 3 height 5
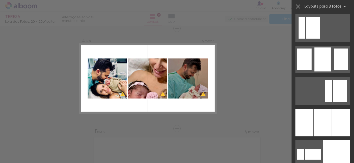
scroll to position [865, 0]
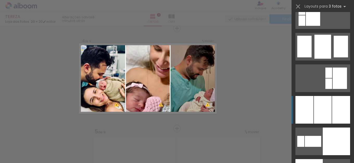
click at [323, 104] on div at bounding box center [323, 110] width 18 height 28
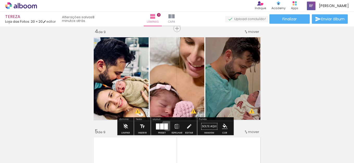
click at [166, 125] on div at bounding box center [166, 126] width 4 height 6
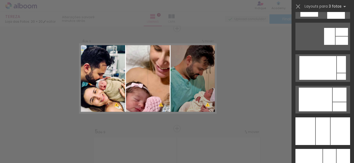
scroll to position [3420, 0]
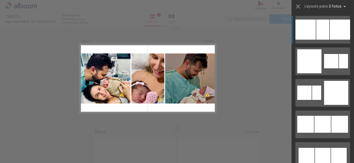
click at [341, 27] on div at bounding box center [340, 30] width 20 height 20
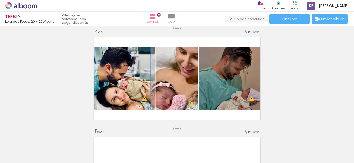
drag, startPoint x: 185, startPoint y: 85, endPoint x: 179, endPoint y: 72, distance: 14.3
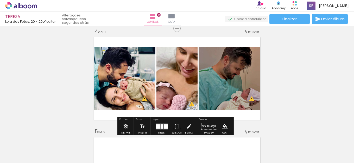
click at [220, 84] on quentale-photo at bounding box center [231, 78] width 64 height 62
click at [187, 125] on iron-icon at bounding box center [189, 126] width 6 height 10
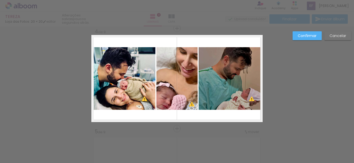
click at [143, 96] on quentale-photo at bounding box center [123, 78] width 64 height 62
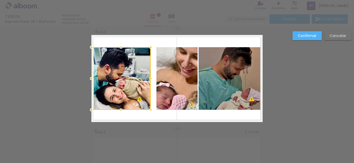
drag, startPoint x: 153, startPoint y: 78, endPoint x: 149, endPoint y: 79, distance: 4.8
click at [149, 79] on div at bounding box center [150, 78] width 10 height 10
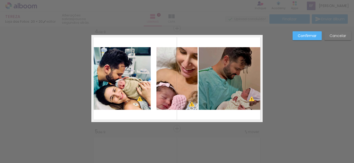
click at [172, 73] on quentale-photo at bounding box center [176, 78] width 41 height 62
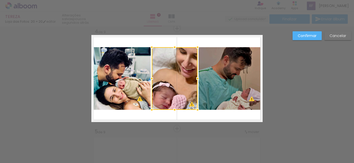
drag, startPoint x: 156, startPoint y: 78, endPoint x: 151, endPoint y: 78, distance: 4.7
click at [151, 78] on div at bounding box center [151, 78] width 10 height 10
click at [154, 79] on div at bounding box center [151, 78] width 10 height 10
click at [189, 86] on div at bounding box center [175, 78] width 46 height 62
click at [217, 78] on quentale-photo at bounding box center [231, 78] width 64 height 62
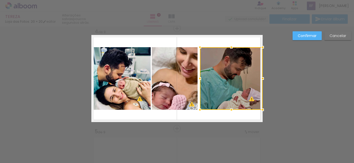
click at [198, 78] on div at bounding box center [200, 78] width 10 height 10
click at [183, 82] on quentale-photo at bounding box center [175, 78] width 46 height 62
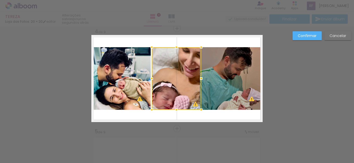
drag, startPoint x: 195, startPoint y: 78, endPoint x: 199, endPoint y: 79, distance: 3.7
click at [199, 79] on div at bounding box center [201, 78] width 10 height 10
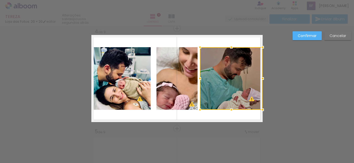
click at [221, 84] on div at bounding box center [231, 78] width 63 height 62
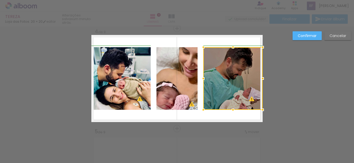
click at [200, 78] on div at bounding box center [203, 78] width 10 height 10
click at [255, 82] on quentale-photo at bounding box center [232, 78] width 59 height 62
click at [181, 81] on quentale-photo at bounding box center [176, 78] width 41 height 62
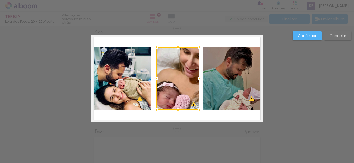
drag, startPoint x: 197, startPoint y: 80, endPoint x: 201, endPoint y: 80, distance: 3.9
click at [201, 80] on div at bounding box center [199, 78] width 10 height 10
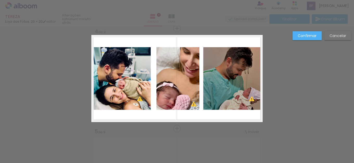
click at [152, 87] on quentale-layouter at bounding box center [176, 78] width 171 height 87
click at [165, 80] on quentale-photo at bounding box center [177, 78] width 43 height 62
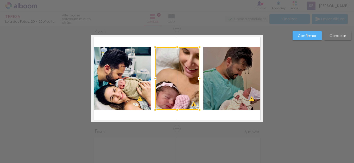
click at [153, 79] on div at bounding box center [155, 78] width 10 height 10
click at [188, 82] on div at bounding box center [177, 78] width 44 height 62
click at [214, 84] on quentale-photo at bounding box center [232, 78] width 59 height 62
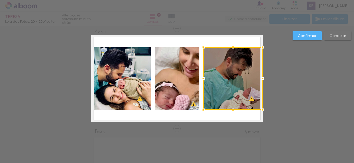
click at [0, 0] on slot "Confirmar" at bounding box center [0, 0] width 0 height 0
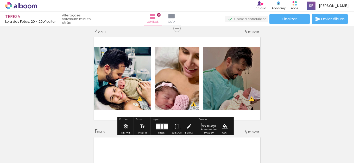
click at [227, 78] on quentale-photo at bounding box center [232, 78] width 59 height 62
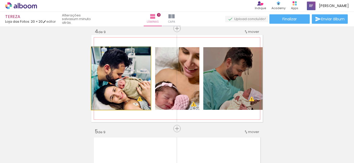
drag, startPoint x: 146, startPoint y: 79, endPoint x: 290, endPoint y: 76, distance: 144.7
click at [150, 77] on quentale-layouter at bounding box center [176, 78] width 171 height 87
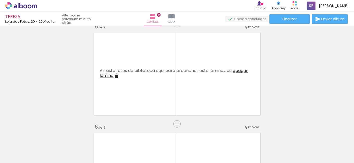
scroll to position [384, 0]
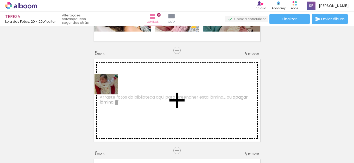
drag, startPoint x: 105, startPoint y: 147, endPoint x: 110, endPoint y: 89, distance: 57.7
click at [110, 89] on quentale-workspace at bounding box center [177, 81] width 354 height 163
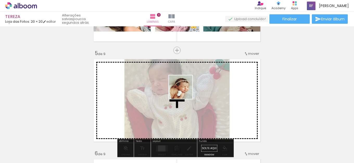
drag, startPoint x: 136, startPoint y: 151, endPoint x: 188, endPoint y: 87, distance: 82.8
click at [188, 87] on quentale-workspace at bounding box center [177, 81] width 354 height 163
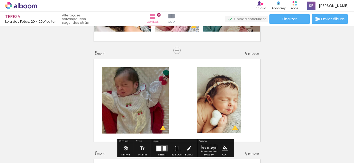
click at [315, 74] on div "Inserir lâmina 1 de 9 Inserir lâmina 2 de 9 Inserir lâmina 3 de 9 Inserir lâmin…" at bounding box center [177, 143] width 354 height 999
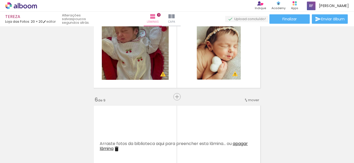
scroll to position [436, 0]
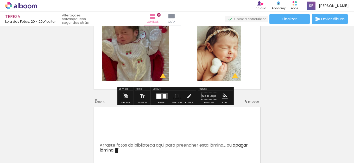
click at [164, 97] on div at bounding box center [164, 95] width 3 height 5
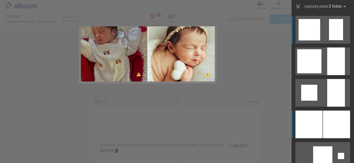
scroll to position [406, 0]
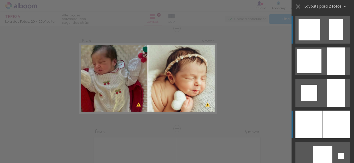
click at [327, 75] on div at bounding box center [336, 61] width 18 height 28
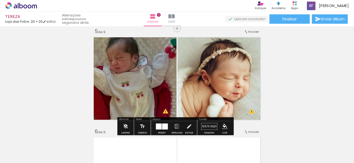
click at [152, 125] on div "Preset Espelhar Editar" at bounding box center [174, 127] width 44 height 13
click at [157, 127] on div at bounding box center [159, 126] width 6 height 6
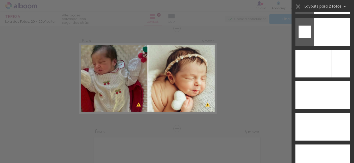
scroll to position [2281, 0]
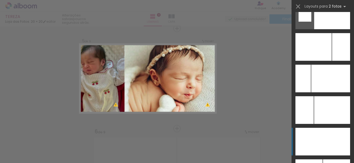
click at [324, 92] on div at bounding box center [330, 79] width 39 height 28
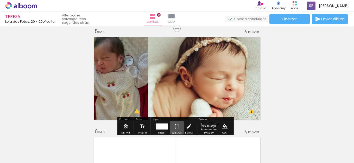
click at [174, 127] on iron-icon at bounding box center [177, 126] width 6 height 10
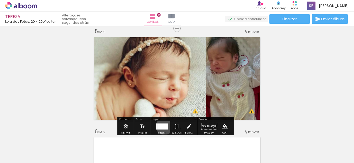
click at [163, 126] on div at bounding box center [163, 126] width 10 height 6
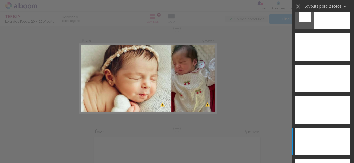
scroll to position [2392, 0]
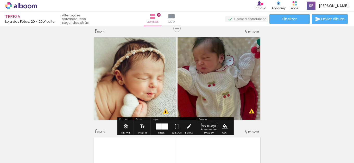
click at [160, 126] on div at bounding box center [159, 126] width 6 height 6
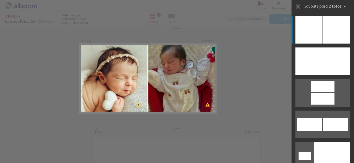
scroll to position [2429, 0]
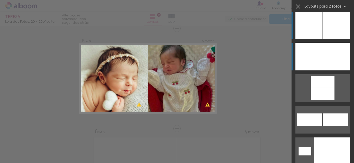
click at [323, 39] on div at bounding box center [336, 25] width 27 height 28
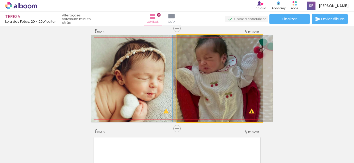
drag, startPoint x: 231, startPoint y: 73, endPoint x: 234, endPoint y: 77, distance: 4.8
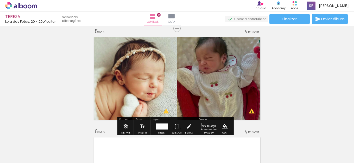
click at [289, 77] on div "Inserir lâmina 1 de 9 Inserir lâmina 2 de 9 Inserir lâmina 3 de 9 Inserir lâmin…" at bounding box center [177, 121] width 354 height 999
click at [309, 84] on div "Inserir lâmina 1 de 9 Inserir lâmina 2 de 9 Inserir lâmina 3 de 9 Inserir lâmin…" at bounding box center [177, 121] width 354 height 999
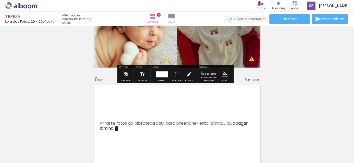
scroll to position [484, 0]
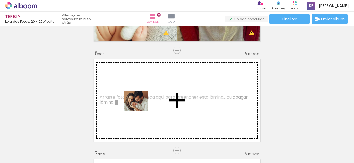
drag, startPoint x: 219, startPoint y: 149, endPoint x: 140, endPoint y: 106, distance: 89.8
click at [140, 106] on quentale-workspace at bounding box center [177, 81] width 354 height 163
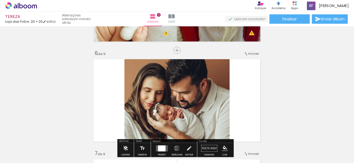
click at [291, 89] on div "Inserir lâmina 1 de 9 Inserir lâmina 2 de 9 Inserir lâmina 3 de 9 Inserir lâmin…" at bounding box center [177, 43] width 354 height 999
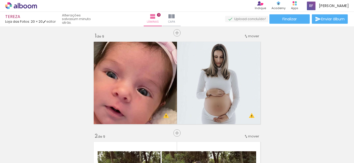
scroll to position [0, 0]
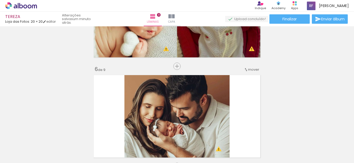
scroll to position [546, 0]
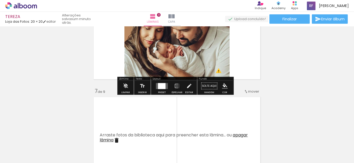
click at [163, 87] on div at bounding box center [162, 86] width 8 height 6
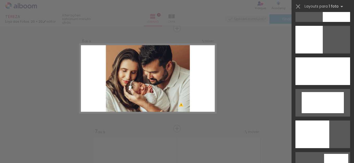
scroll to position [1148, 0]
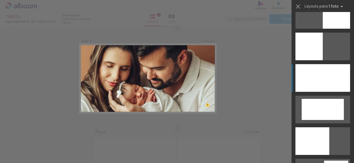
click at [325, 83] on div at bounding box center [322, 78] width 55 height 28
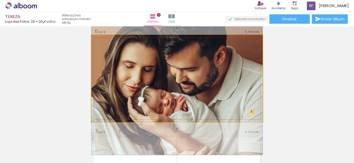
drag, startPoint x: 237, startPoint y: 79, endPoint x: 237, endPoint y: 82, distance: 3.4
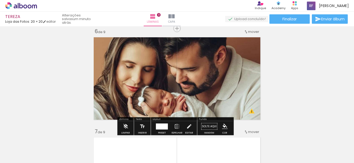
click at [165, 126] on div at bounding box center [162, 126] width 12 height 6
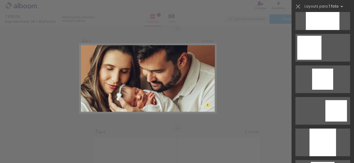
scroll to position [0, 0]
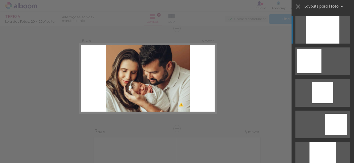
click at [322, 142] on div at bounding box center [322, 156] width 27 height 28
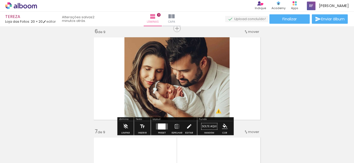
click at [186, 128] on iron-icon at bounding box center [189, 126] width 6 height 10
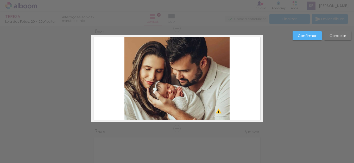
click at [0, 0] on slot "Confirmar" at bounding box center [0, 0] width 0 height 0
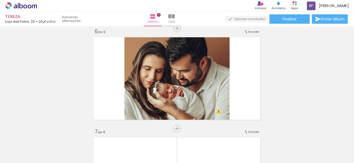
scroll to position [0, 124]
click at [328, 93] on div "Inserir lâmina 1 de 9 Inserir lâmina 2 de 9 Inserir lâmina 3 de 9 Inserir lâmin…" at bounding box center [177, 21] width 354 height 999
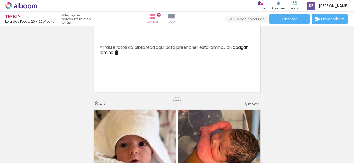
scroll to position [610, 0]
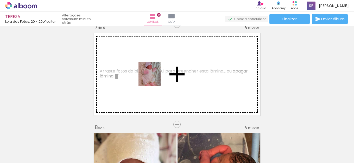
drag, startPoint x: 253, startPoint y: 151, endPoint x: 152, endPoint y: 78, distance: 125.1
click at [152, 78] on quentale-workspace at bounding box center [177, 81] width 354 height 163
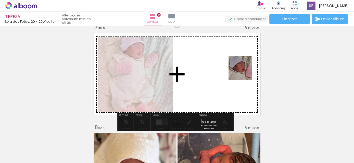
drag, startPoint x: 279, startPoint y: 151, endPoint x: 331, endPoint y: 101, distance: 72.3
click at [237, 58] on quentale-workspace at bounding box center [177, 81] width 354 height 163
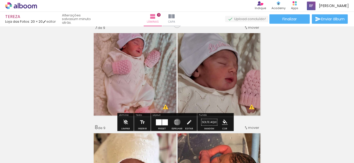
click at [176, 122] on iron-icon at bounding box center [177, 122] width 6 height 10
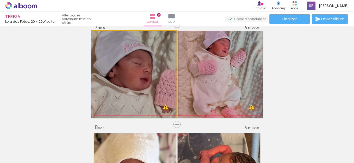
drag, startPoint x: 160, startPoint y: 77, endPoint x: 169, endPoint y: 66, distance: 14.1
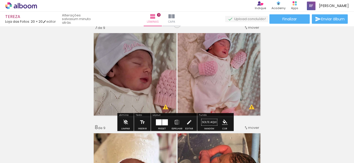
click at [162, 124] on div at bounding box center [165, 122] width 6 height 6
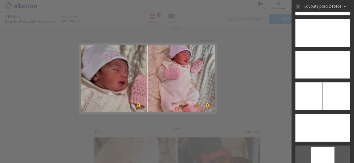
scroll to position [2335, 0]
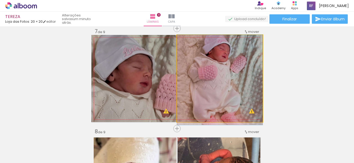
drag, startPoint x: 246, startPoint y: 86, endPoint x: 251, endPoint y: 86, distance: 4.4
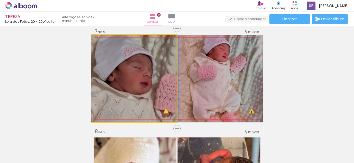
drag, startPoint x: 149, startPoint y: 88, endPoint x: 152, endPoint y: 85, distance: 4.4
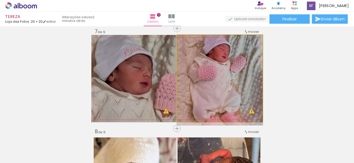
drag, startPoint x: 223, startPoint y: 69, endPoint x: 223, endPoint y: 77, distance: 8.1
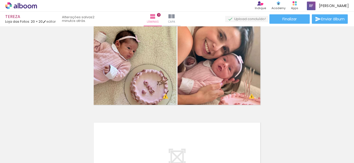
scroll to position [811, 0]
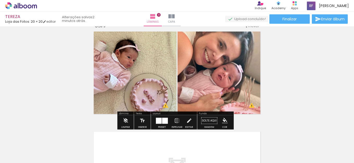
click at [158, 124] on div at bounding box center [162, 120] width 14 height 10
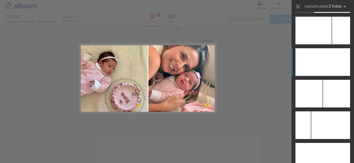
scroll to position [2286, 0]
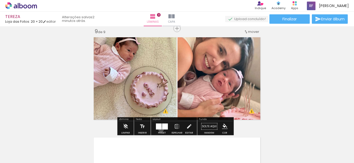
click at [160, 129] on div at bounding box center [162, 126] width 14 height 10
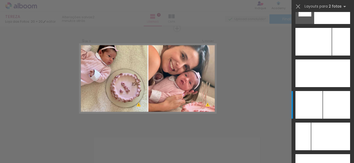
scroll to position [2361, 0]
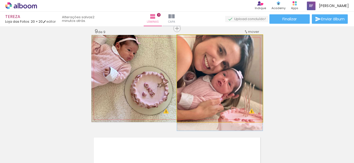
drag, startPoint x: 243, startPoint y: 69, endPoint x: 243, endPoint y: 81, distance: 11.7
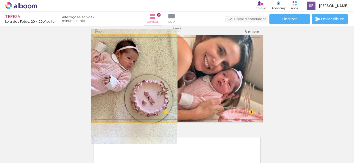
drag, startPoint x: 157, startPoint y: 62, endPoint x: 157, endPoint y: 70, distance: 8.1
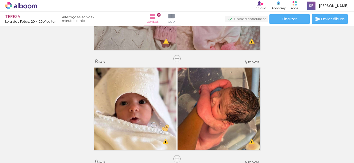
scroll to position [780, 0]
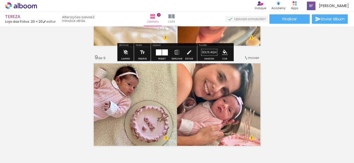
click at [137, 39] on quentale-photo at bounding box center [133, 4] width 85 height 87
click at [161, 55] on div at bounding box center [162, 52] width 14 height 10
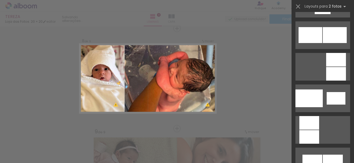
scroll to position [2237, 0]
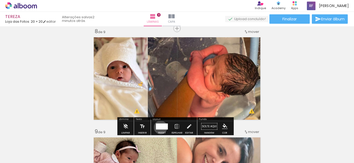
click at [159, 127] on div at bounding box center [163, 126] width 10 height 6
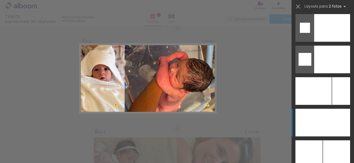
scroll to position [2329, 0]
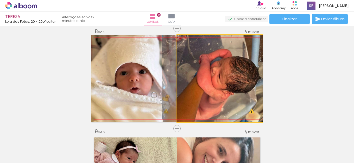
drag, startPoint x: 228, startPoint y: 78, endPoint x: 220, endPoint y: 81, distance: 7.7
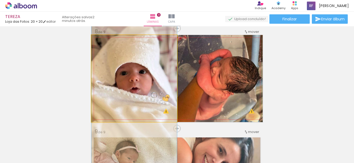
drag, startPoint x: 156, startPoint y: 85, endPoint x: 158, endPoint y: 93, distance: 8.5
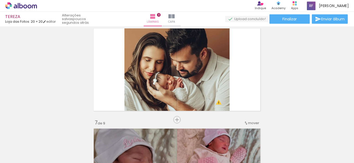
scroll to position [524, 0]
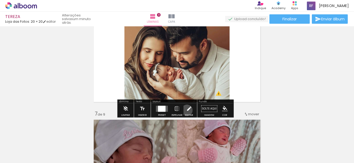
click at [186, 110] on iron-icon at bounding box center [189, 108] width 6 height 10
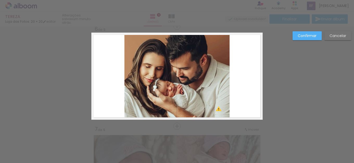
scroll to position [506, 0]
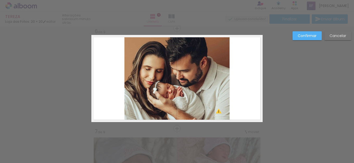
click at [0, 0] on slot "Cancelar" at bounding box center [0, 0] width 0 height 0
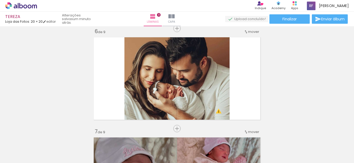
scroll to position [0, 194]
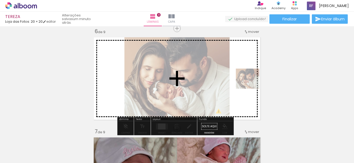
drag, startPoint x: 238, startPoint y: 145, endPoint x: 251, endPoint y: 84, distance: 62.9
click at [251, 84] on quentale-workspace at bounding box center [177, 81] width 354 height 163
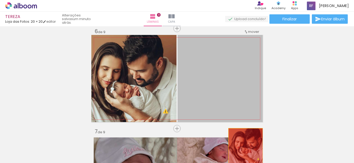
drag, startPoint x: 221, startPoint y: 70, endPoint x: 243, endPoint y: 146, distance: 78.9
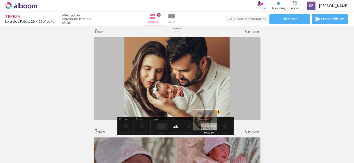
drag, startPoint x: 235, startPoint y: 152, endPoint x: 209, endPoint y: 125, distance: 37.7
click at [209, 125] on quentale-workspace at bounding box center [177, 81] width 354 height 163
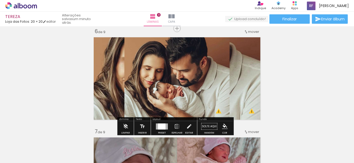
click at [249, 85] on quentale-layouter at bounding box center [176, 78] width 171 height 87
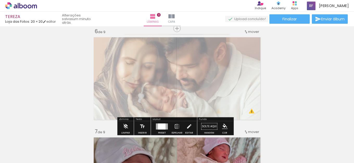
drag, startPoint x: 168, startPoint y: 48, endPoint x: 154, endPoint y: 52, distance: 13.8
type paper-slider "35"
click at [154, 52] on div at bounding box center [155, 48] width 8 height 8
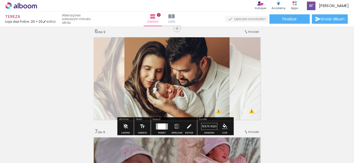
click at [65, 94] on div "Inserir lâmina 1 de 9 Inserir lâmina 2 de 9 Inserir lâmina 3 de 9 Inserir lâmin…" at bounding box center [177, 21] width 354 height 999
click at [299, 74] on div "Inserir lâmina 1 de 9 Inserir lâmina 2 de 9 Inserir lâmina 3 de 9 Inserir lâmin…" at bounding box center [177, 21] width 354 height 999
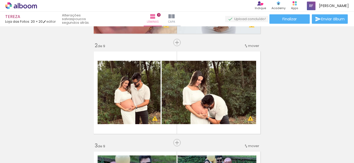
scroll to position [0, 0]
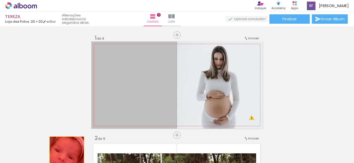
drag, startPoint x: 159, startPoint y: 92, endPoint x: 63, endPoint y: 155, distance: 114.1
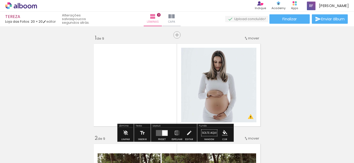
scroll to position [52, 0]
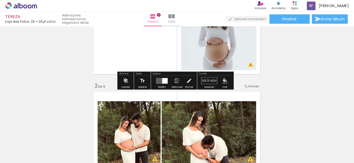
click at [159, 79] on quentale-layouter at bounding box center [162, 81] width 12 height 6
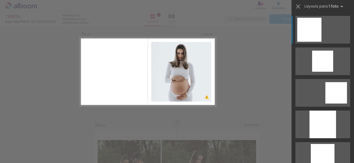
scroll to position [7, 0]
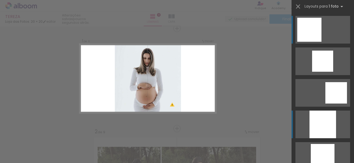
click at [317, 127] on div at bounding box center [322, 124] width 27 height 28
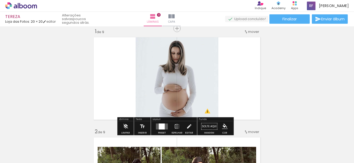
scroll to position [0, 0]
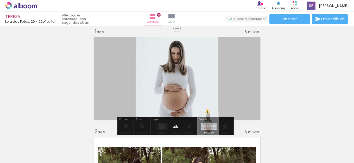
drag, startPoint x: 86, startPoint y: 146, endPoint x: 213, endPoint y: 126, distance: 129.2
click at [213, 126] on quentale-workspace at bounding box center [177, 81] width 354 height 163
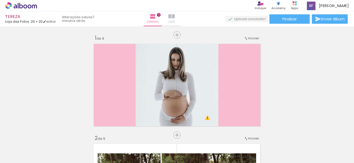
click at [175, 19] on iron-icon at bounding box center [171, 16] width 6 height 6
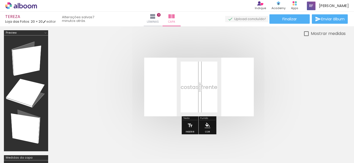
click at [206, 121] on paper-menu-button "#ffebee #ffcdd2 #ef9a9a #e57373 #ef5350 #f44336 #e53935 #d32f2f #c62828 #b71c1c…" at bounding box center [207, 125] width 10 height 10
click at [204, 126] on paper-menu-button "#ffebee #ffcdd2 #ef9a9a #e57373 #ef5350 #f44336 #e53935 #d32f2f #c62828 #b71c1c…" at bounding box center [207, 125] width 10 height 10
click at [204, 126] on iron-icon "color picker" at bounding box center [207, 125] width 6 height 6
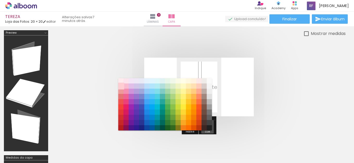
drag, startPoint x: 204, startPoint y: 126, endPoint x: 124, endPoint y: 86, distance: 89.2
click at [124, 86] on div "#ffebee #ffcdd2 #ef9a9a #e57373 #ef5350 #f44336 #e53935 #d32f2f #c62828 #b71c1c…" at bounding box center [165, 107] width 94 height 52
click at [124, 86] on paper-item "#f8bbd0" at bounding box center [125, 85] width 5 height 5
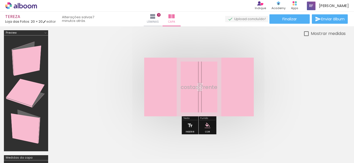
click at [332, 75] on div at bounding box center [198, 87] width 293 height 100
click at [174, 88] on quentale-layouter at bounding box center [199, 86] width 110 height 59
click at [291, 66] on quentale-cover at bounding box center [199, 86] width 252 height 59
click at [201, 83] on quentale-layouter at bounding box center [199, 86] width 110 height 59
click at [293, 73] on quentale-cover at bounding box center [199, 86] width 252 height 59
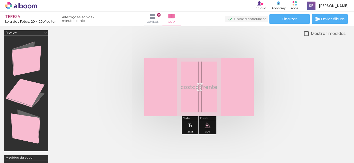
click at [308, 35] on div at bounding box center [306, 33] width 5 height 5
type paper-checkbox "on"
click at [301, 62] on quentale-cover at bounding box center [199, 86] width 252 height 59
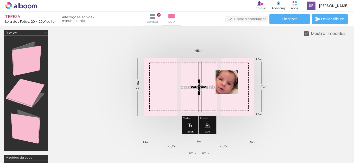
drag, startPoint x: 54, startPoint y: 147, endPoint x: 230, endPoint y: 86, distance: 186.5
click at [231, 86] on quentale-workspace at bounding box center [177, 81] width 354 height 163
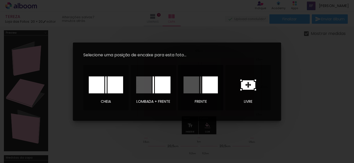
click at [206, 85] on div at bounding box center [210, 84] width 16 height 17
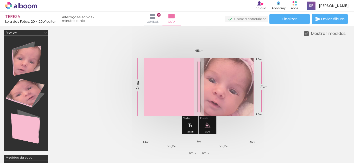
drag, startPoint x: 235, startPoint y: 80, endPoint x: 234, endPoint y: 96, distance: 15.9
click at [234, 96] on quentale-photo at bounding box center [227, 86] width 54 height 59
click at [299, 67] on quentale-cover at bounding box center [199, 86] width 252 height 59
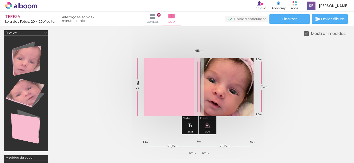
drag, startPoint x: 236, startPoint y: 77, endPoint x: 263, endPoint y: 72, distance: 27.1
type paper-slider "100"
click at [263, 72] on quentale-cover-editor at bounding box center [198, 116] width 293 height 173
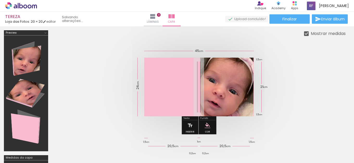
click at [329, 69] on div at bounding box center [198, 87] width 293 height 100
click at [103, 63] on quentale-cover at bounding box center [199, 86] width 252 height 59
click at [226, 85] on quentale-photo at bounding box center [227, 86] width 54 height 59
click at [229, 105] on quentale-photo at bounding box center [227, 86] width 54 height 59
click at [204, 98] on quentale-photo at bounding box center [227, 86] width 54 height 59
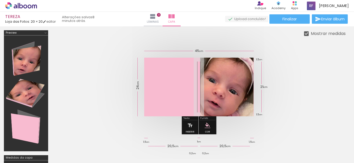
click at [200, 69] on quentale-photo at bounding box center [227, 86] width 54 height 59
click at [304, 31] on div at bounding box center [306, 33] width 5 height 5
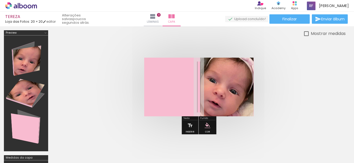
click at [304, 31] on div at bounding box center [306, 33] width 5 height 5
click at [156, 19] on iron-icon at bounding box center [153, 16] width 6 height 6
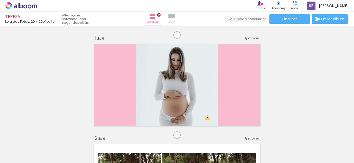
click at [175, 20] on span "Capa" at bounding box center [171, 22] width 7 height 5
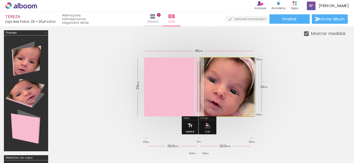
click at [228, 62] on quentale-photo at bounding box center [227, 86] width 54 height 59
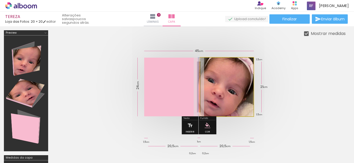
drag, startPoint x: 251, startPoint y: 64, endPoint x: 245, endPoint y: 65, distance: 6.3
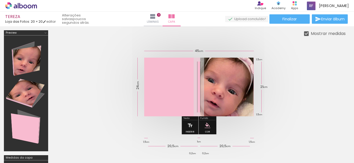
click at [305, 67] on quentale-cover at bounding box center [199, 86] width 252 height 59
click at [155, 18] on paper-button "Lâminas 9" at bounding box center [153, 19] width 18 height 15
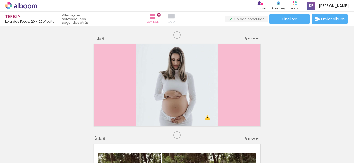
click at [175, 20] on span "Capa" at bounding box center [171, 22] width 7 height 5
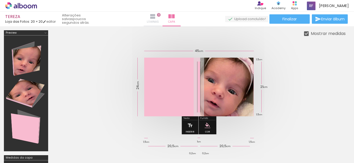
click at [157, 22] on span "Lâminas" at bounding box center [153, 22] width 12 height 5
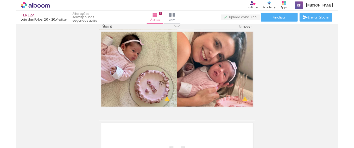
scroll to position [825, 0]
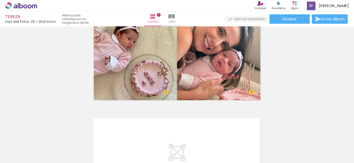
drag, startPoint x: 339, startPoint y: 23, endPoint x: 305, endPoint y: 81, distance: 66.9
click at [307, 0] on div "TEREZA Loja das Fotos: 20 × 20 editar poucos segundos atrás. Lâminas 9 Capa Fin…" at bounding box center [177, 0] width 354 height 0
click at [287, 19] on span "Finalizar" at bounding box center [289, 19] width 14 height 4
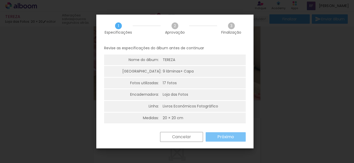
click at [0, 0] on slot "Próximo" at bounding box center [0, 0] width 0 height 0
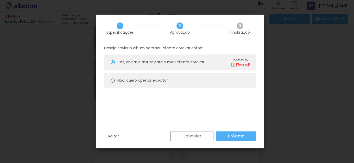
click at [129, 84] on paper-radio-button "Não, quero apenas exportar" at bounding box center [180, 81] width 152 height 16
type paper-radio-button "on"
click at [0, 0] on slot "Próximo" at bounding box center [0, 0] width 0 height 0
type input "Alta, 300 DPI"
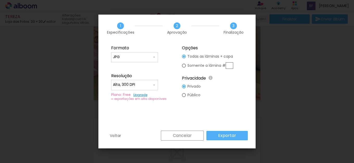
click at [131, 55] on input "JPG" at bounding box center [132, 56] width 39 height 5
click at [115, 68] on paper-item "PDF" at bounding box center [134, 66] width 47 height 10
type input "PDF"
click at [128, 86] on input "Alta, 300 DPI" at bounding box center [132, 84] width 39 height 5
click at [0, 0] on slot "Baixa" at bounding box center [0, 0] width 0 height 0
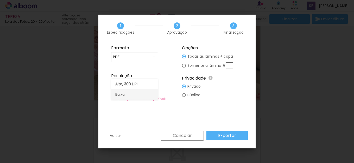
type input "Baixa"
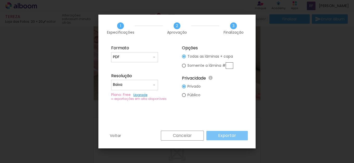
click at [0, 0] on slot "Exportar" at bounding box center [0, 0] width 0 height 0
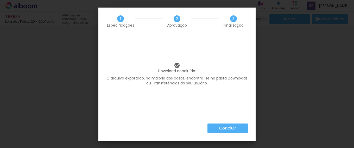
scroll to position [719, 0]
drag, startPoint x: 56, startPoint y: 147, endPoint x: 220, endPoint y: 129, distance: 164.6
click at [0, 0] on slot "Concluir" at bounding box center [0, 0] width 0 height 0
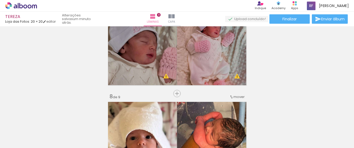
scroll to position [407, 0]
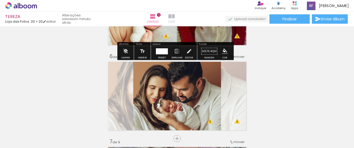
click at [175, 18] on iron-icon at bounding box center [171, 16] width 6 height 6
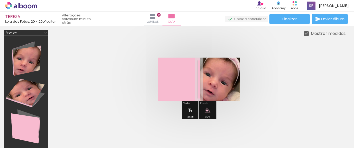
click at [309, 33] on div "Mostrar medidas" at bounding box center [327, 33] width 37 height 7
click at [302, 31] on div "Mostrar medidas" at bounding box center [198, 33] width 293 height 7
click at [306, 35] on div at bounding box center [306, 33] width 5 height 5
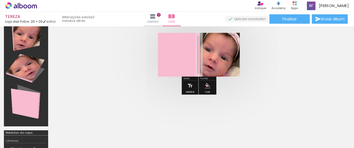
scroll to position [26, 0]
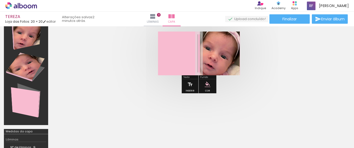
click at [318, 64] on quentale-cover at bounding box center [199, 53] width 252 height 44
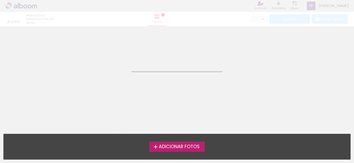
click at [276, 70] on neon-animatable "Confirmar Cancelar" at bounding box center [177, 52] width 354 height 53
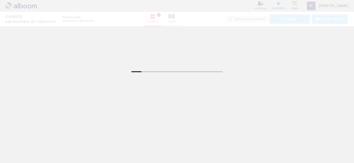
click at [240, 132] on quentale-thumb at bounding box center [226, 145] width 29 height 30
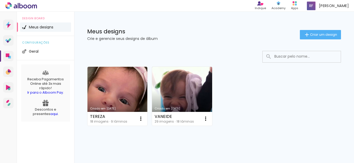
click at [149, 68] on div "Criado em [DATE] VANEIDE 29 imagens ∙ 18 lâminas Abrir Fazer uma cópia Excluir" at bounding box center [181, 95] width 65 height 63
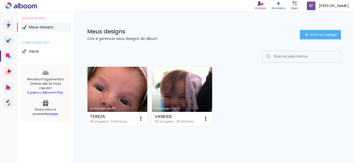
click at [129, 102] on link "Criado em [DATE]" at bounding box center [117, 96] width 60 height 59
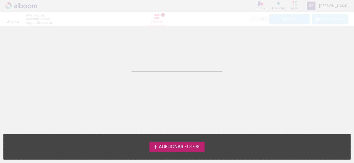
click at [334, 72] on neon-animatable "Confirmar Cancelar" at bounding box center [177, 52] width 354 height 53
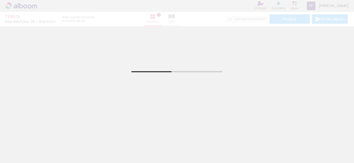
click at [181, 17] on div "[PERSON_NAME] das Fotos: 20 × 20 editar 5 minutos atrás. Lâminas 9 Capa Finaliz…" at bounding box center [177, 13] width 354 height 26
click at [181, 16] on div "[PERSON_NAME] das Fotos: 20 × 20 editar 5 minutos atrás. Lâminas 9 Capa Finaliz…" at bounding box center [177, 13] width 354 height 26
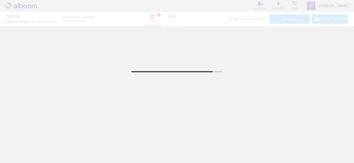
click at [175, 14] on iron-icon at bounding box center [171, 16] width 6 height 6
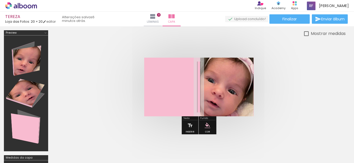
click at [117, 74] on quentale-cover at bounding box center [199, 86] width 252 height 59
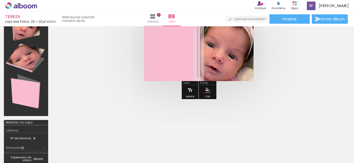
scroll to position [26, 0]
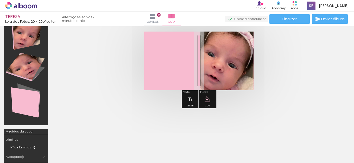
click at [241, 57] on div at bounding box center [240, 53] width 8 height 8
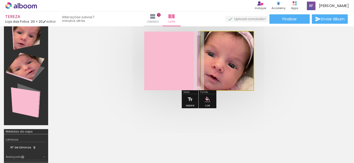
click at [247, 73] on quentale-photo at bounding box center [227, 60] width 54 height 59
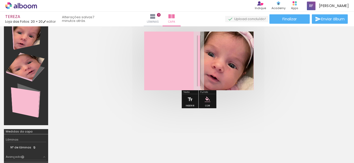
click at [303, 79] on quentale-cover at bounding box center [199, 60] width 252 height 59
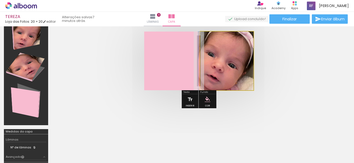
click at [251, 69] on quentale-photo at bounding box center [227, 60] width 54 height 59
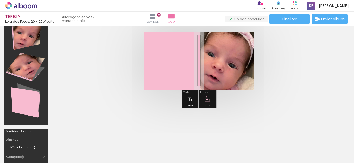
click at [90, 77] on quentale-cover at bounding box center [199, 60] width 252 height 59
click at [209, 97] on iron-icon "color picker" at bounding box center [207, 99] width 6 height 6
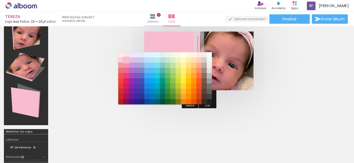
click at [125, 60] on paper-item "#f8bbd0" at bounding box center [125, 59] width 5 height 5
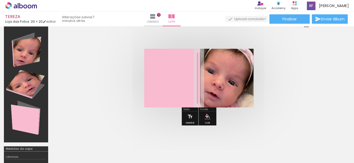
scroll to position [0, 0]
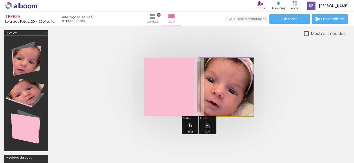
click at [223, 90] on quentale-photo at bounding box center [227, 86] width 54 height 59
click at [203, 92] on quentale-photo at bounding box center [227, 86] width 54 height 59
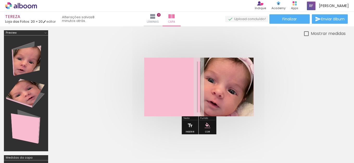
click at [102, 56] on div at bounding box center [198, 87] width 293 height 100
click at [31, 60] on div at bounding box center [26, 93] width 41 height 112
click at [30, 90] on div at bounding box center [26, 93] width 41 height 112
click at [283, 102] on quentale-cover at bounding box center [199, 86] width 252 height 59
click at [292, 36] on div "Mostrar medidas" at bounding box center [198, 33] width 293 height 7
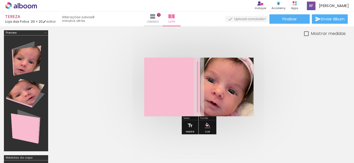
click at [304, 34] on div at bounding box center [306, 33] width 5 height 5
type paper-checkbox "on"
click at [304, 34] on div at bounding box center [306, 33] width 5 height 5
click at [0, 0] on slot "Mostrar medidas" at bounding box center [0, 0] width 0 height 0
click at [156, 18] on iron-icon at bounding box center [153, 16] width 6 height 6
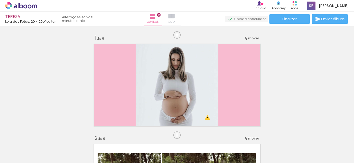
click at [175, 17] on iron-icon at bounding box center [171, 16] width 6 height 6
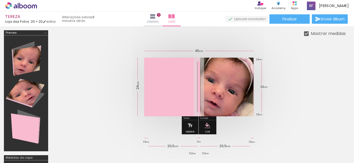
click at [316, 62] on quentale-cover at bounding box center [199, 86] width 252 height 59
click at [339, 71] on div at bounding box center [198, 87] width 293 height 100
click at [247, 101] on quentale-photo at bounding box center [227, 86] width 54 height 59
click at [295, 93] on quentale-cover at bounding box center [199, 86] width 252 height 59
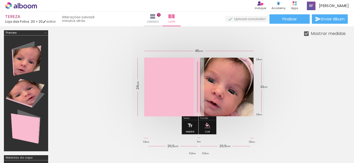
click at [335, 85] on div at bounding box center [198, 87] width 293 height 100
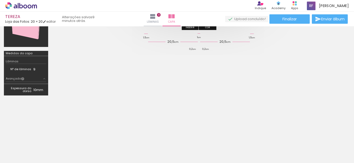
scroll to position [112, 0]
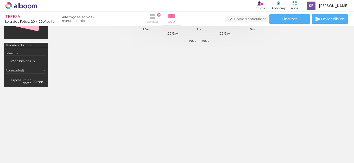
click at [162, 17] on paper-button "Lâminas 9" at bounding box center [153, 19] width 18 height 15
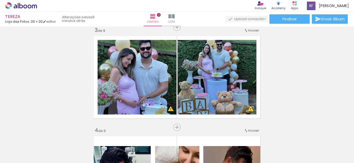
scroll to position [216, 0]
